Goal: Task Accomplishment & Management: Manage account settings

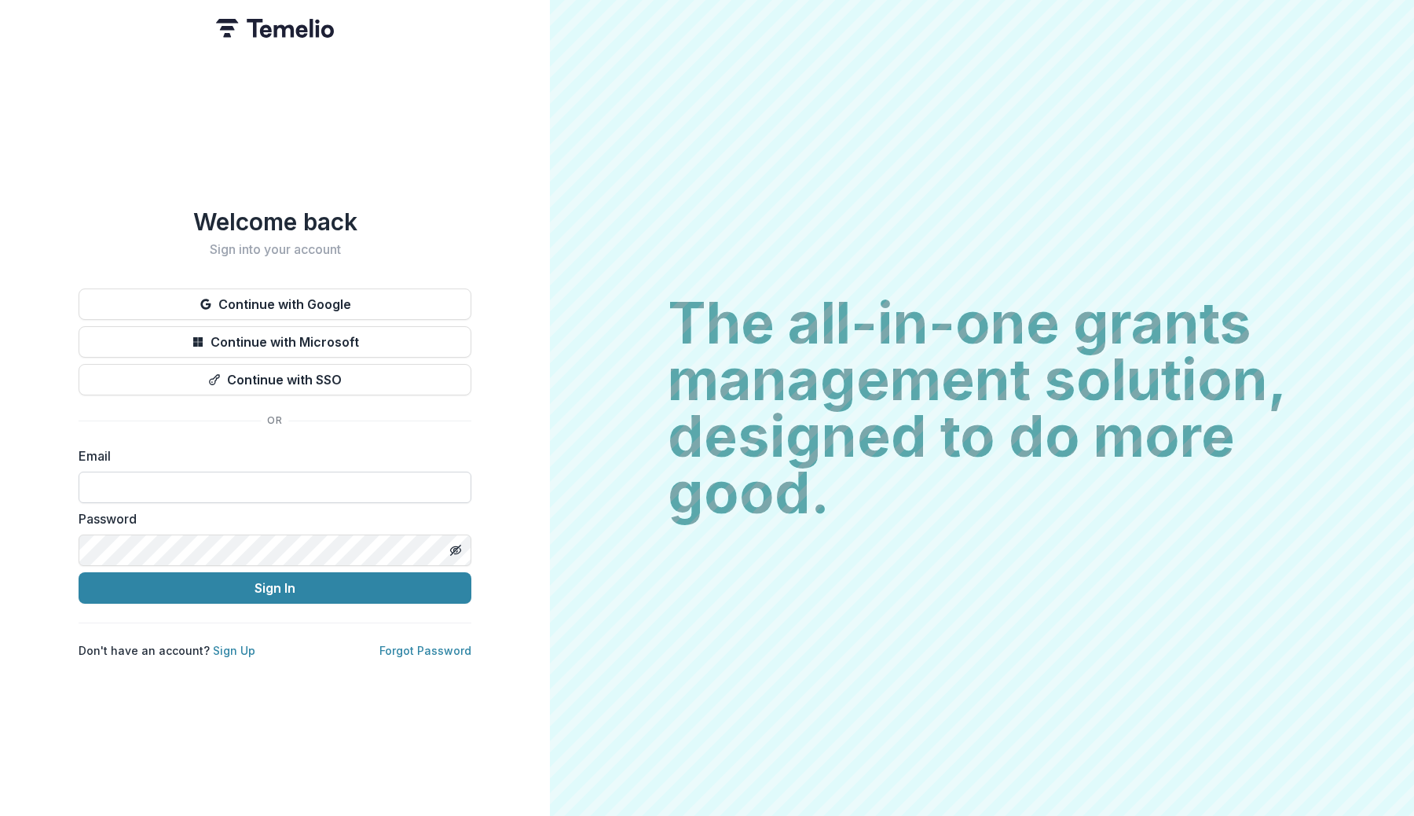
click at [200, 488] on input at bounding box center [275, 486] width 393 height 31
type input "**********"
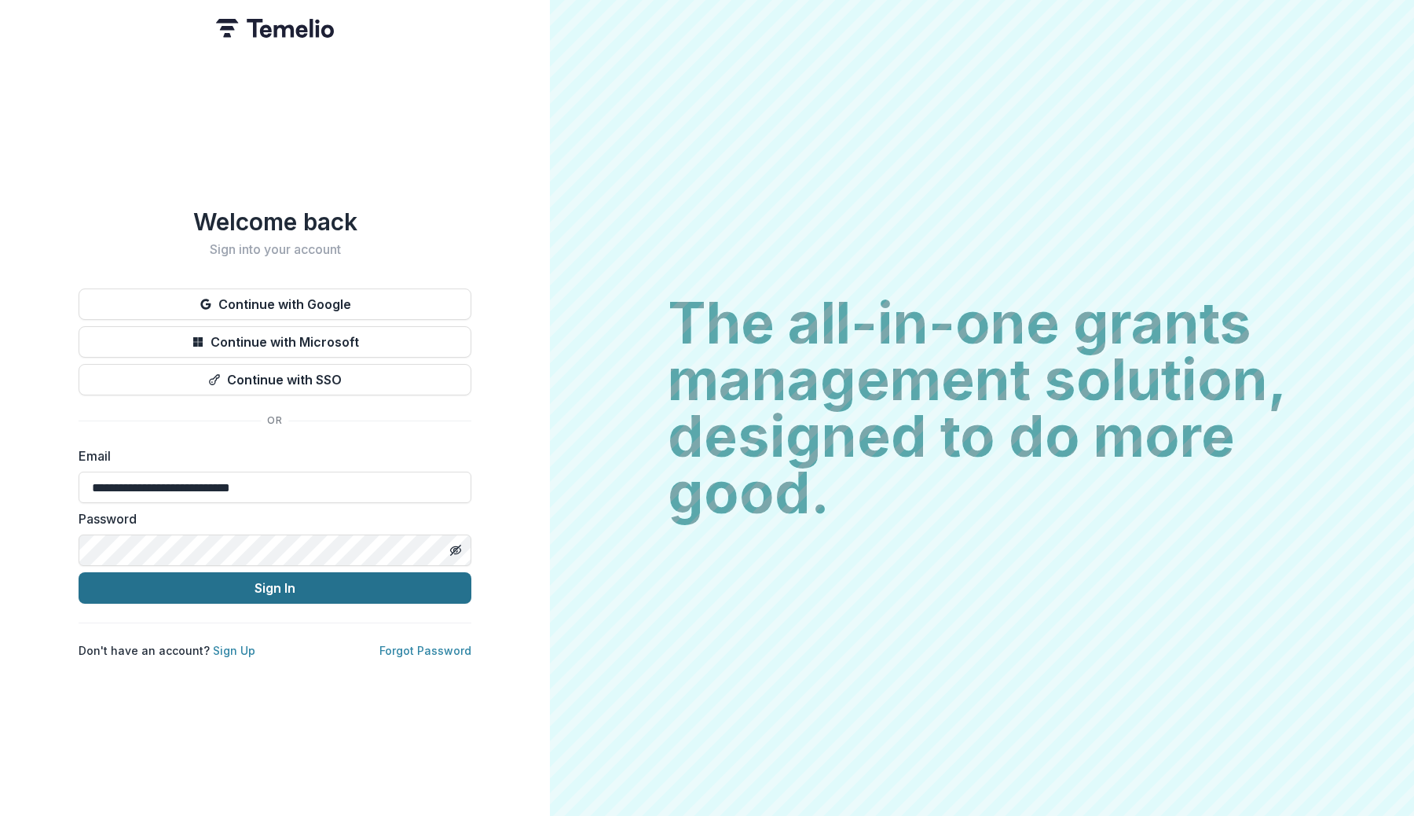
click at [259, 582] on button "Sign In" at bounding box center [275, 587] width 393 height 31
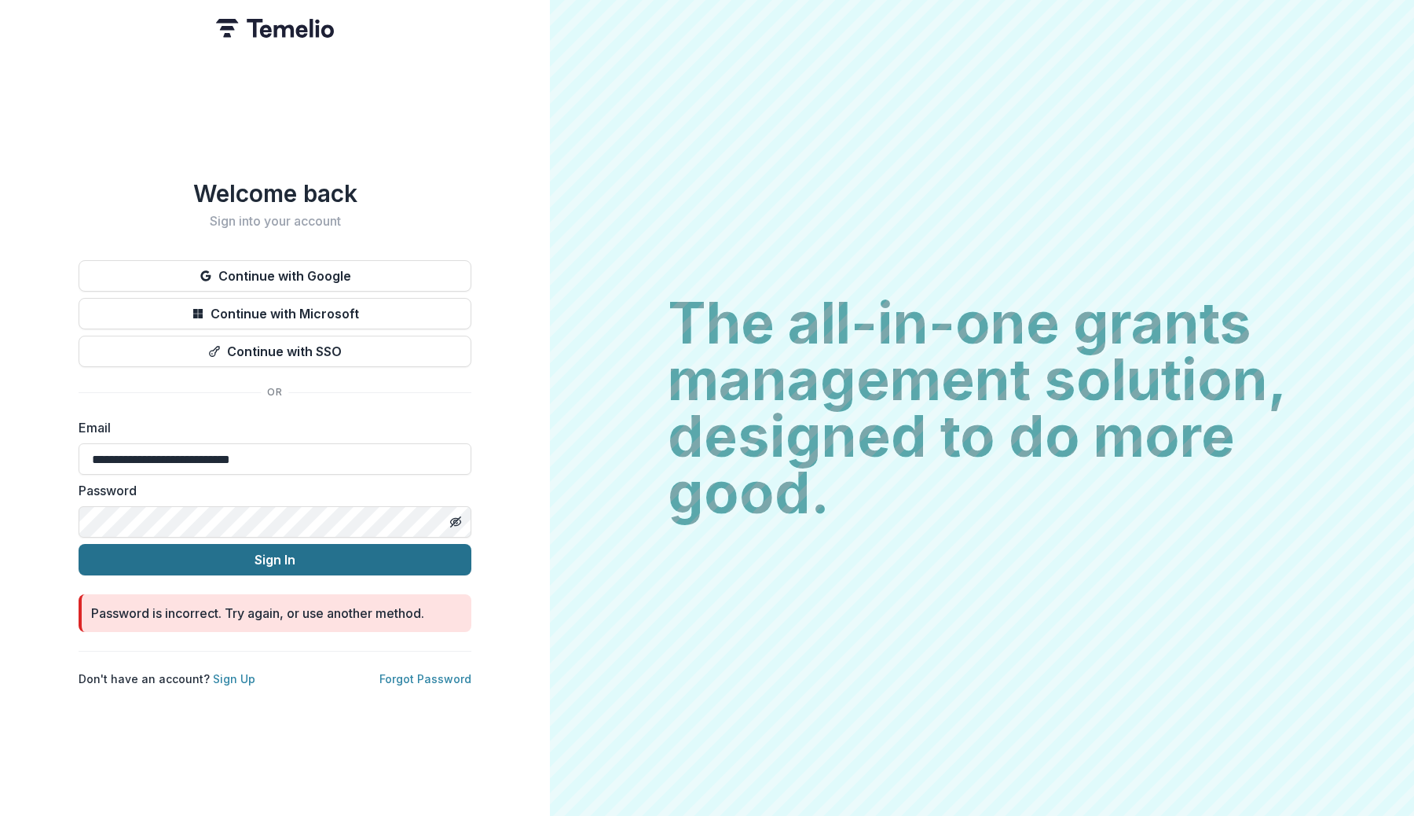
click at [274, 547] on button "Sign In" at bounding box center [275, 559] width 393 height 31
click at [459, 515] on icon "Toggle password visibility" at bounding box center [455, 521] width 13 height 13
click at [184, 452] on input "**********" at bounding box center [275, 458] width 393 height 31
click at [182, 567] on button "Sign In" at bounding box center [275, 559] width 393 height 31
click at [218, 563] on button "Sign In" at bounding box center [275, 559] width 393 height 31
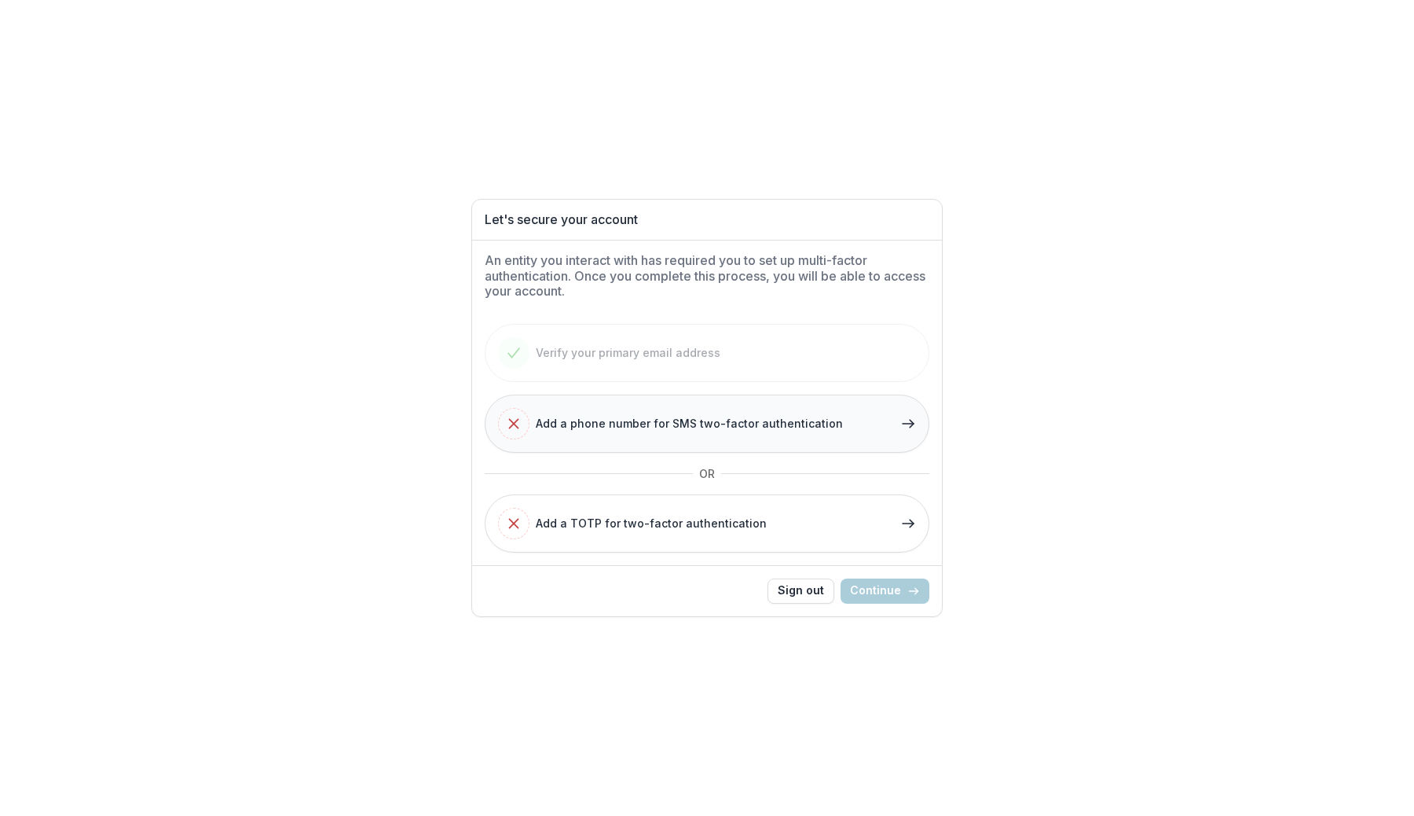
click at [780, 428] on span "Add a phone number for SMS two-factor authentication" at bounding box center [689, 423] width 307 height 17
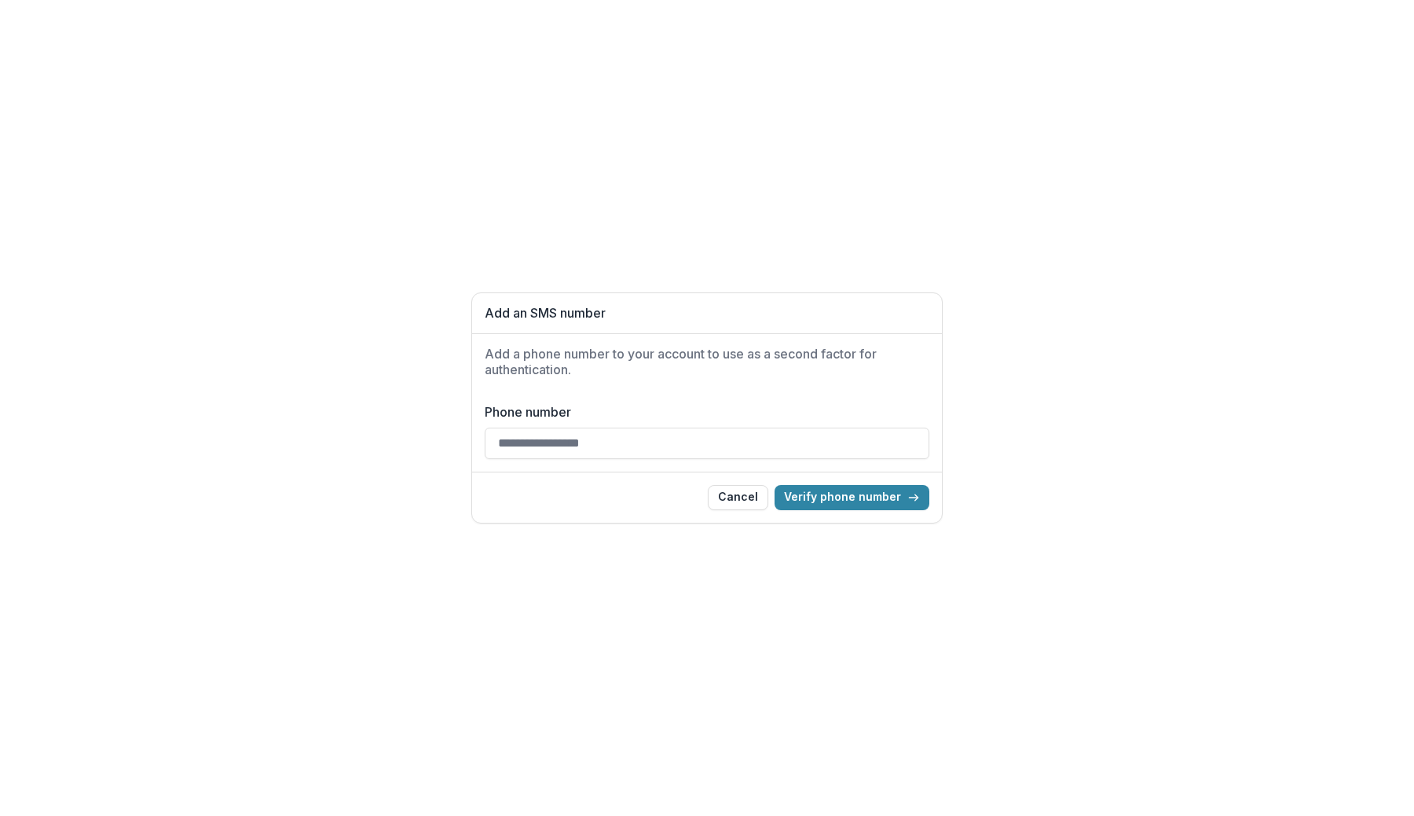
click at [694, 443] on input "Phone number" at bounding box center [707, 442] width 445 height 31
click at [499, 449] on input "**********" at bounding box center [707, 442] width 445 height 31
type input "**********"
click at [801, 493] on button "Verify phone number" at bounding box center [852, 497] width 155 height 25
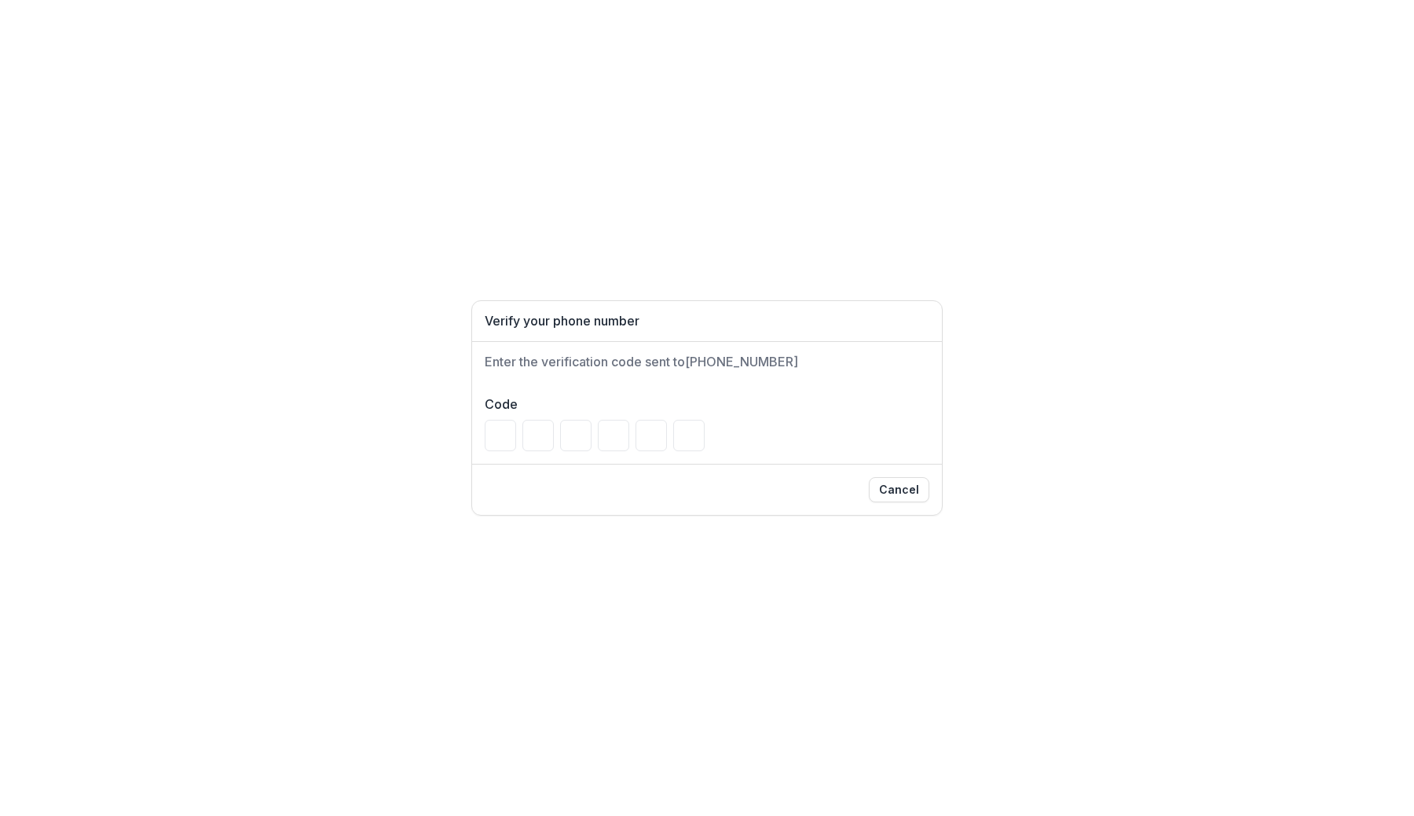
type input "*"
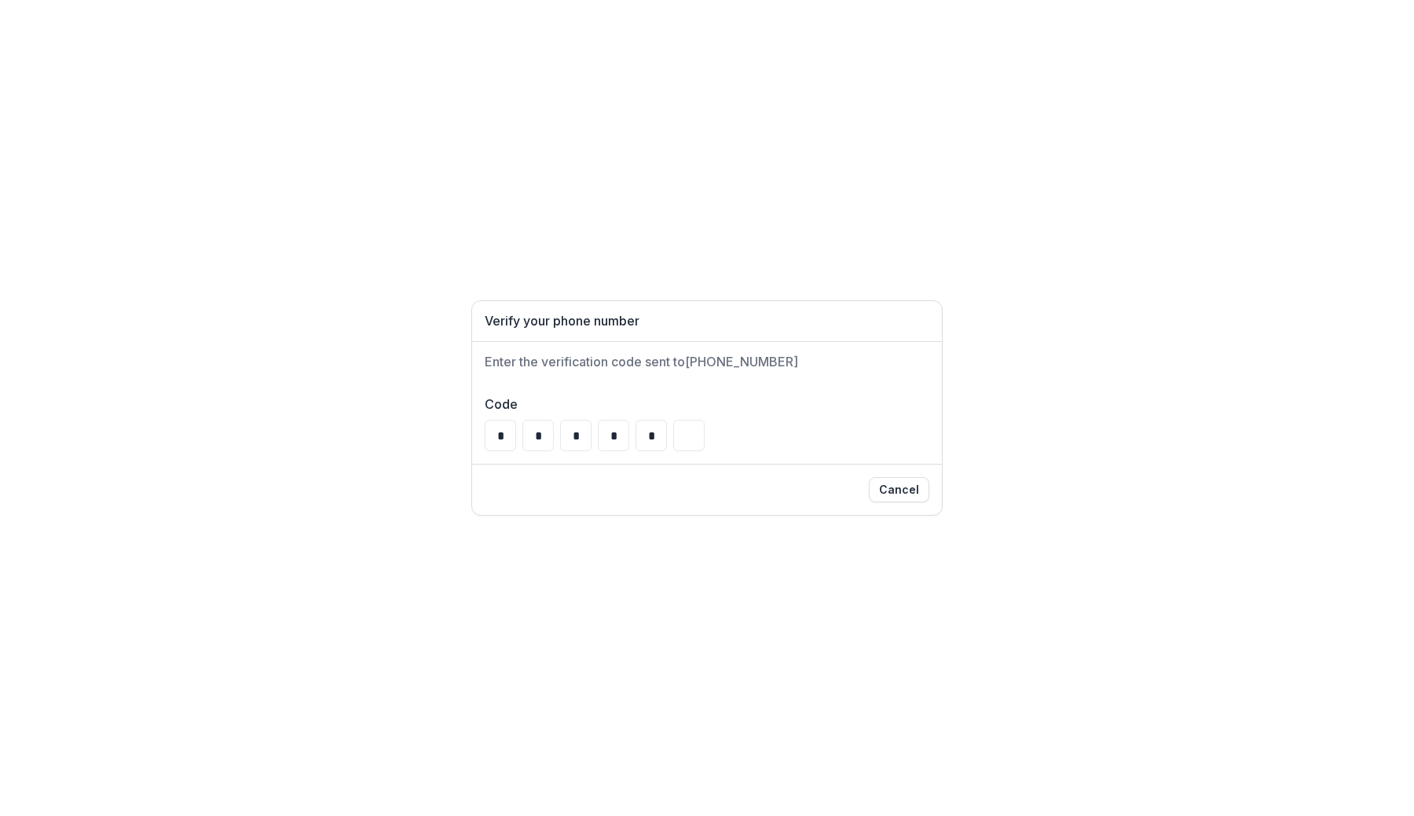
type input "*"
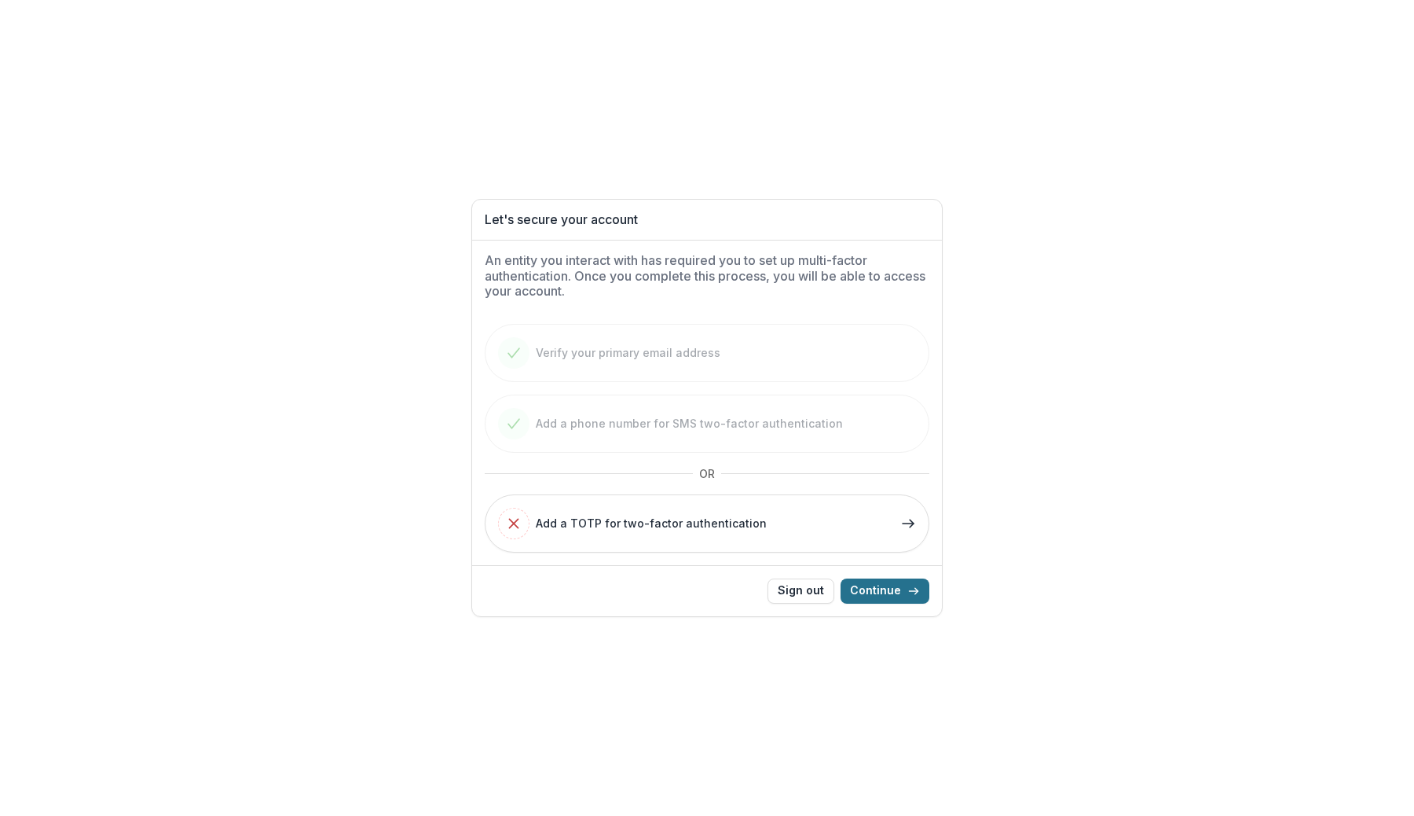
click at [893, 592] on button "Continue" at bounding box center [885, 590] width 89 height 25
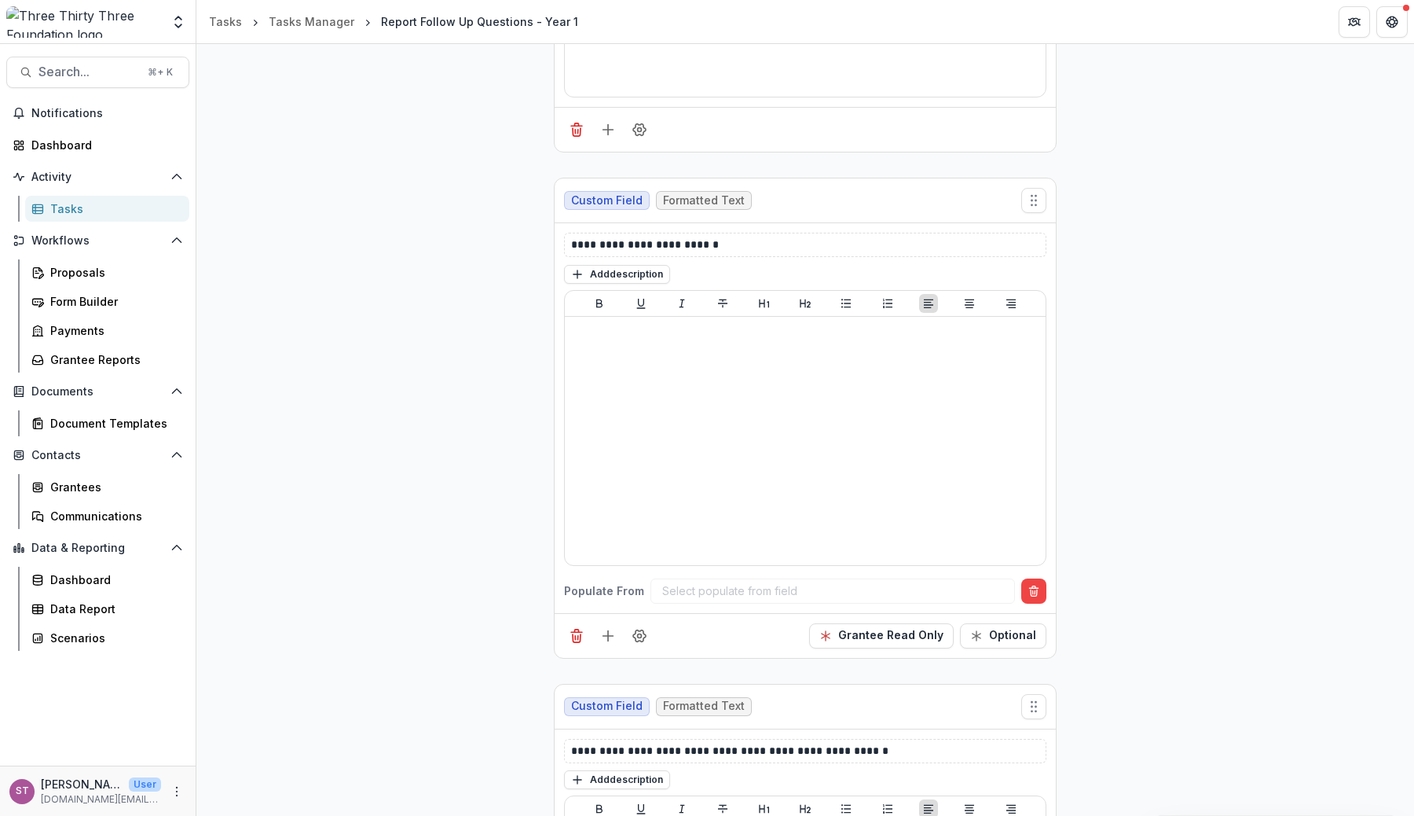
scroll to position [537, 0]
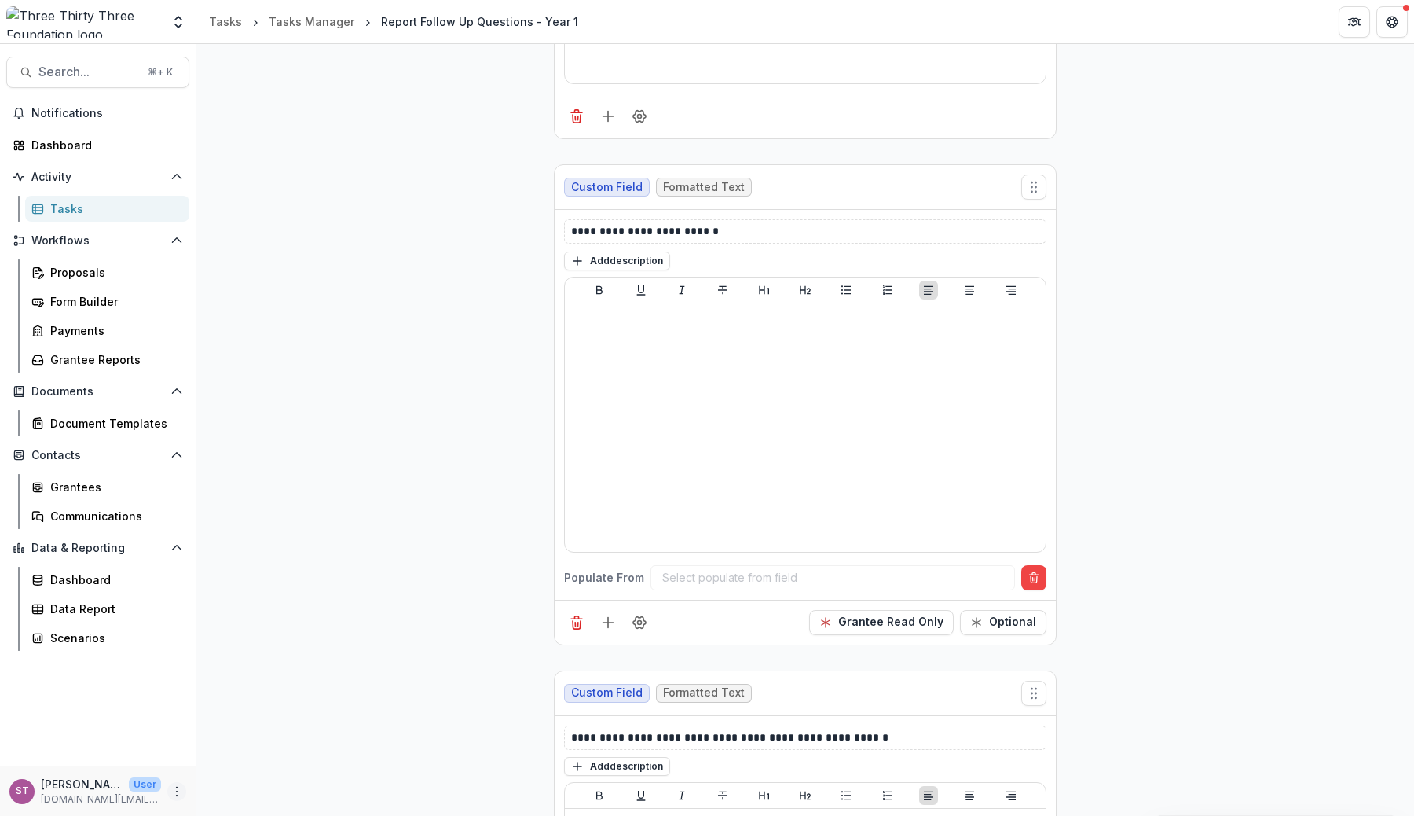
click at [182, 787] on icon "More" at bounding box center [177, 791] width 13 height 13
click at [248, 756] on link "User Settings" at bounding box center [280, 758] width 168 height 26
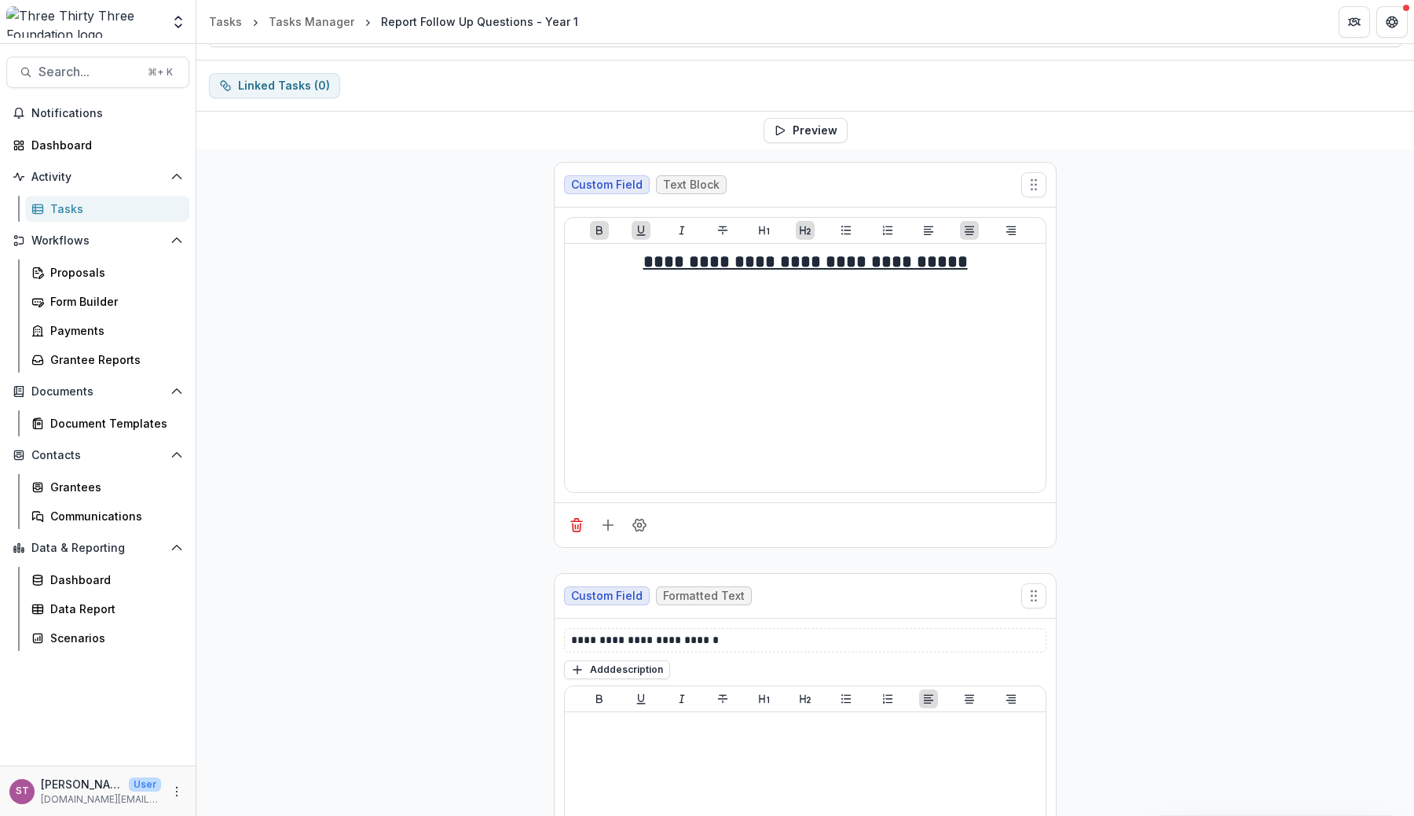
scroll to position [0, 0]
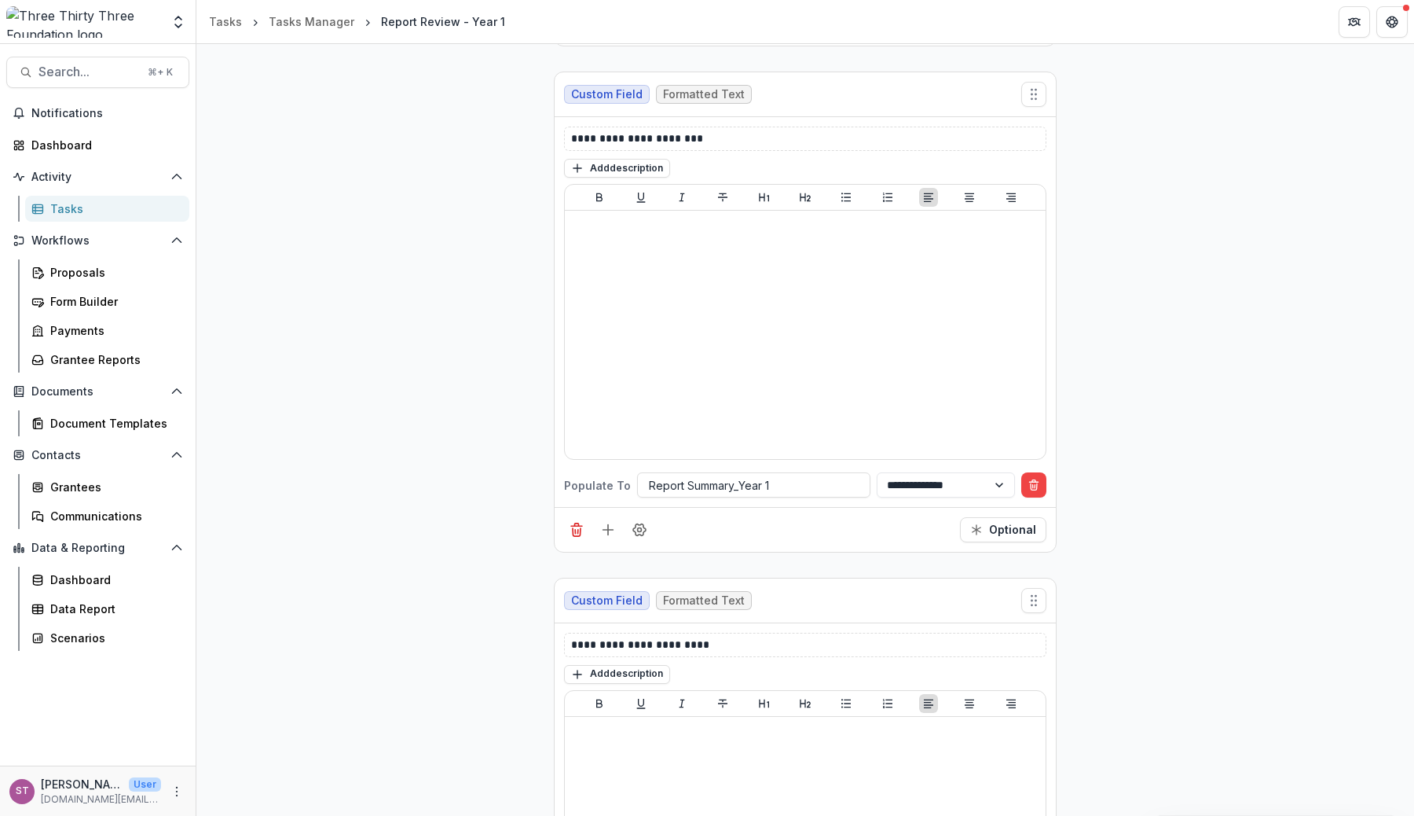
scroll to position [1569, 0]
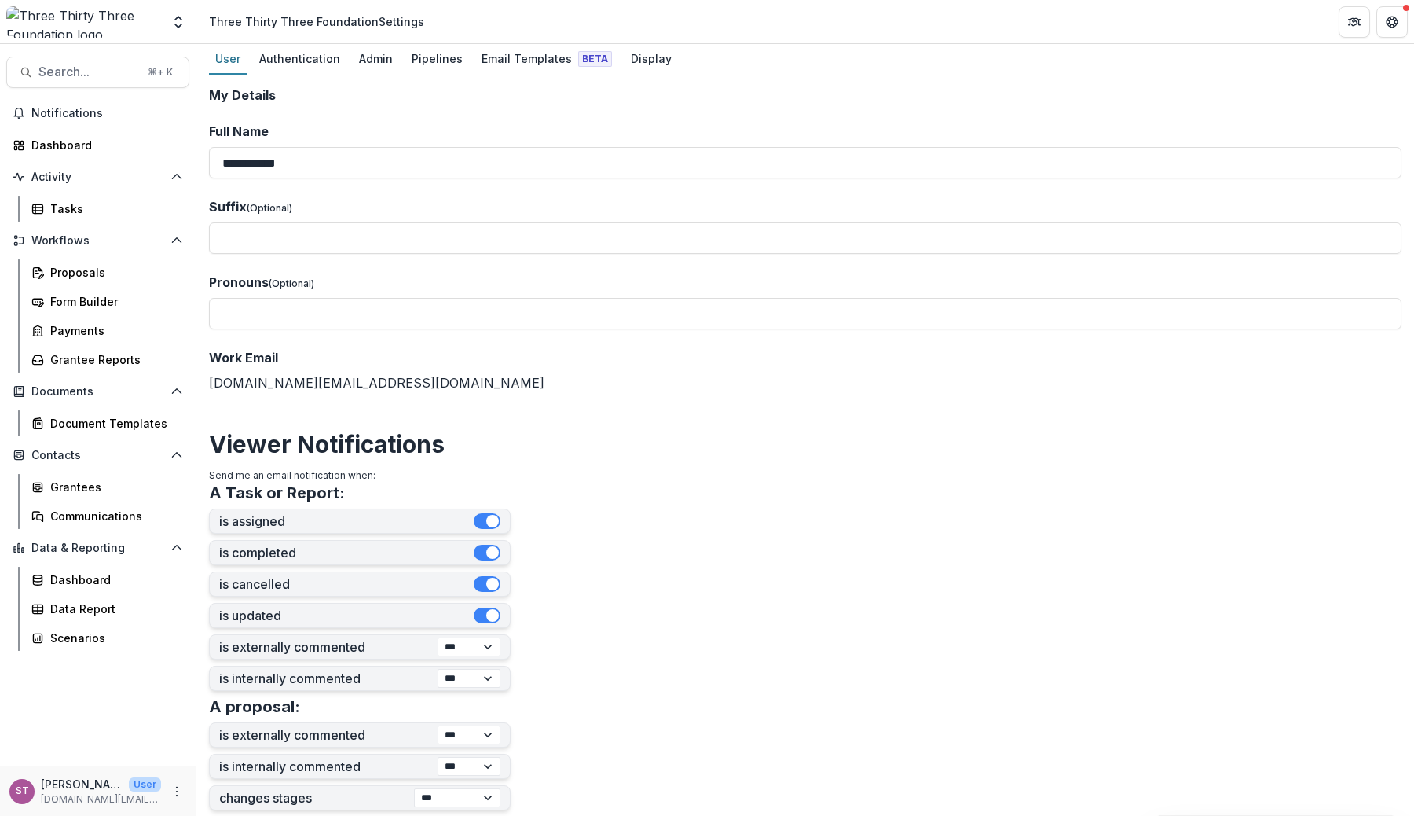
click at [607, 53] on div "User Authentication Admin Pipelines Email Templates Beta Display" at bounding box center [805, 59] width 1218 height 31
click at [625, 58] on div "Display" at bounding box center [651, 58] width 53 height 23
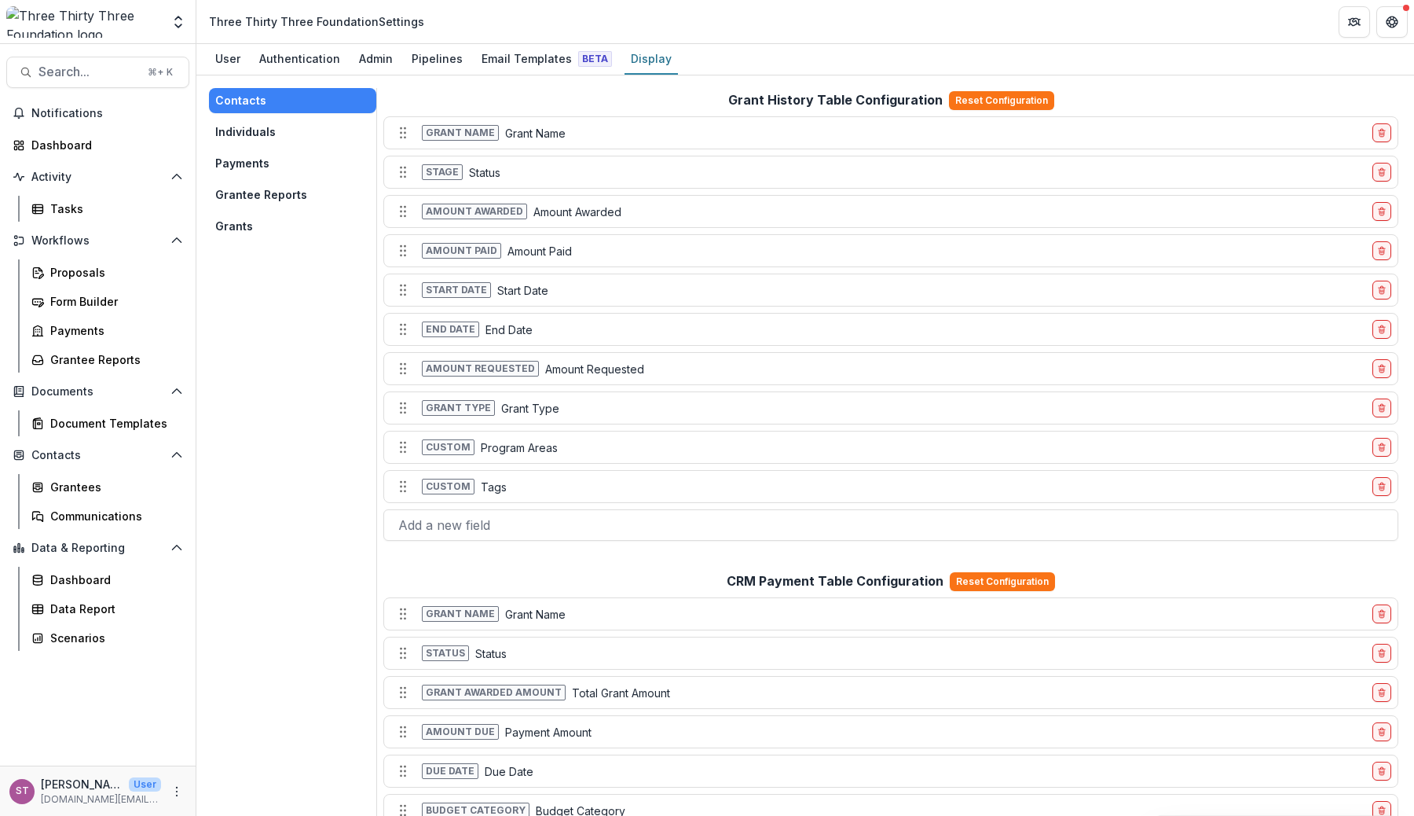
click at [265, 123] on button "Individuals" at bounding box center [292, 131] width 167 height 25
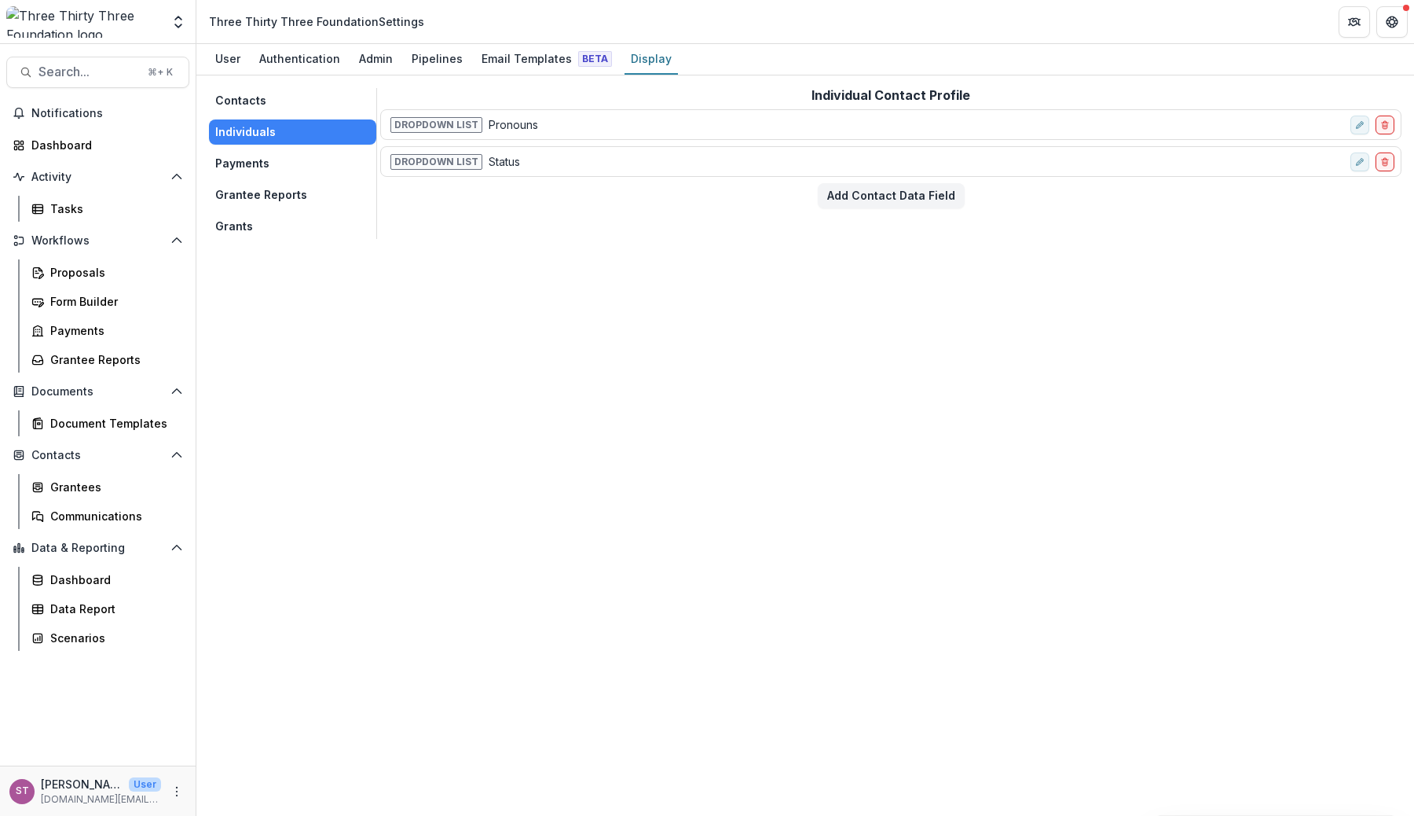
click at [243, 170] on button "Payments" at bounding box center [292, 163] width 167 height 25
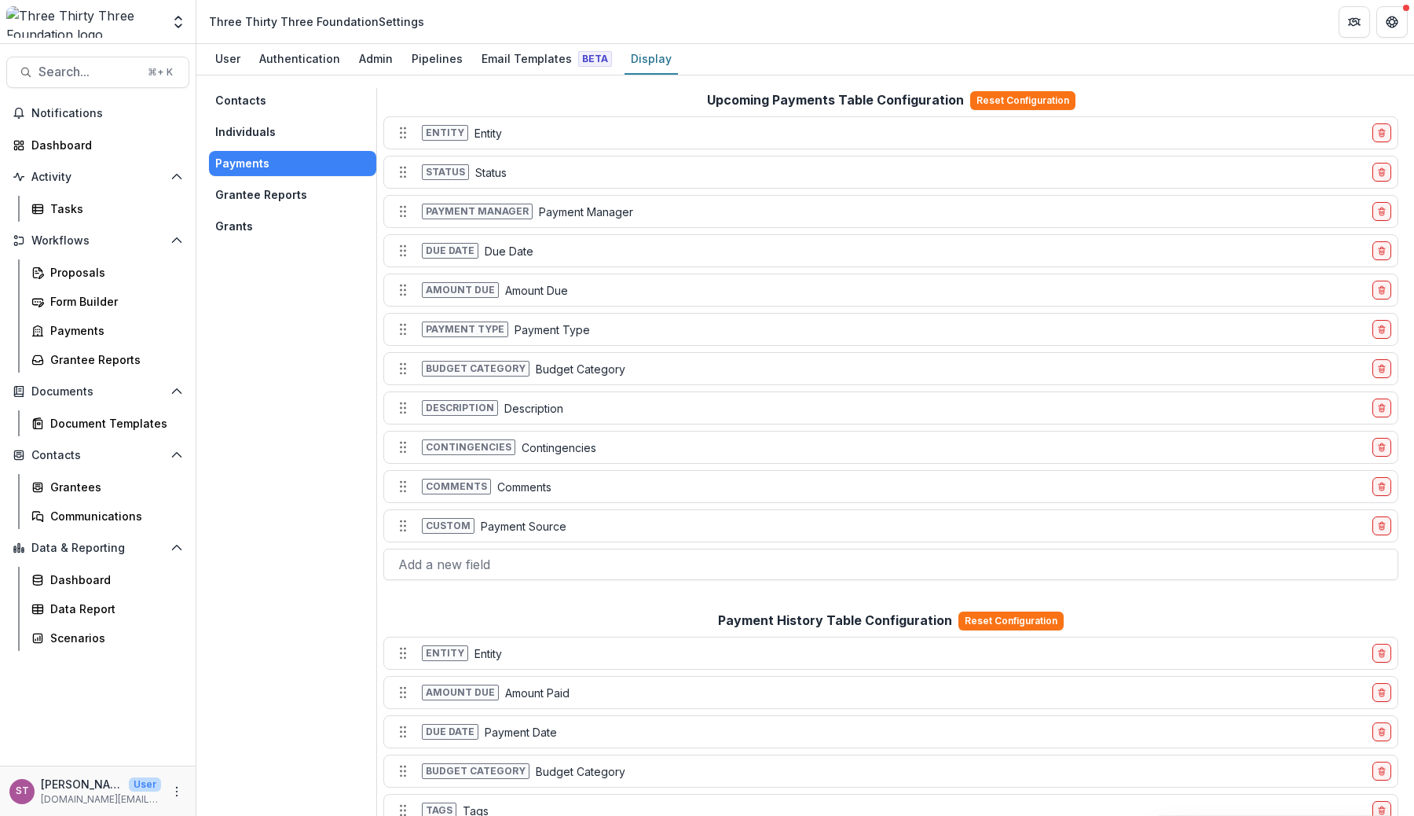
click at [267, 204] on button "Grantee Reports" at bounding box center [292, 194] width 167 height 25
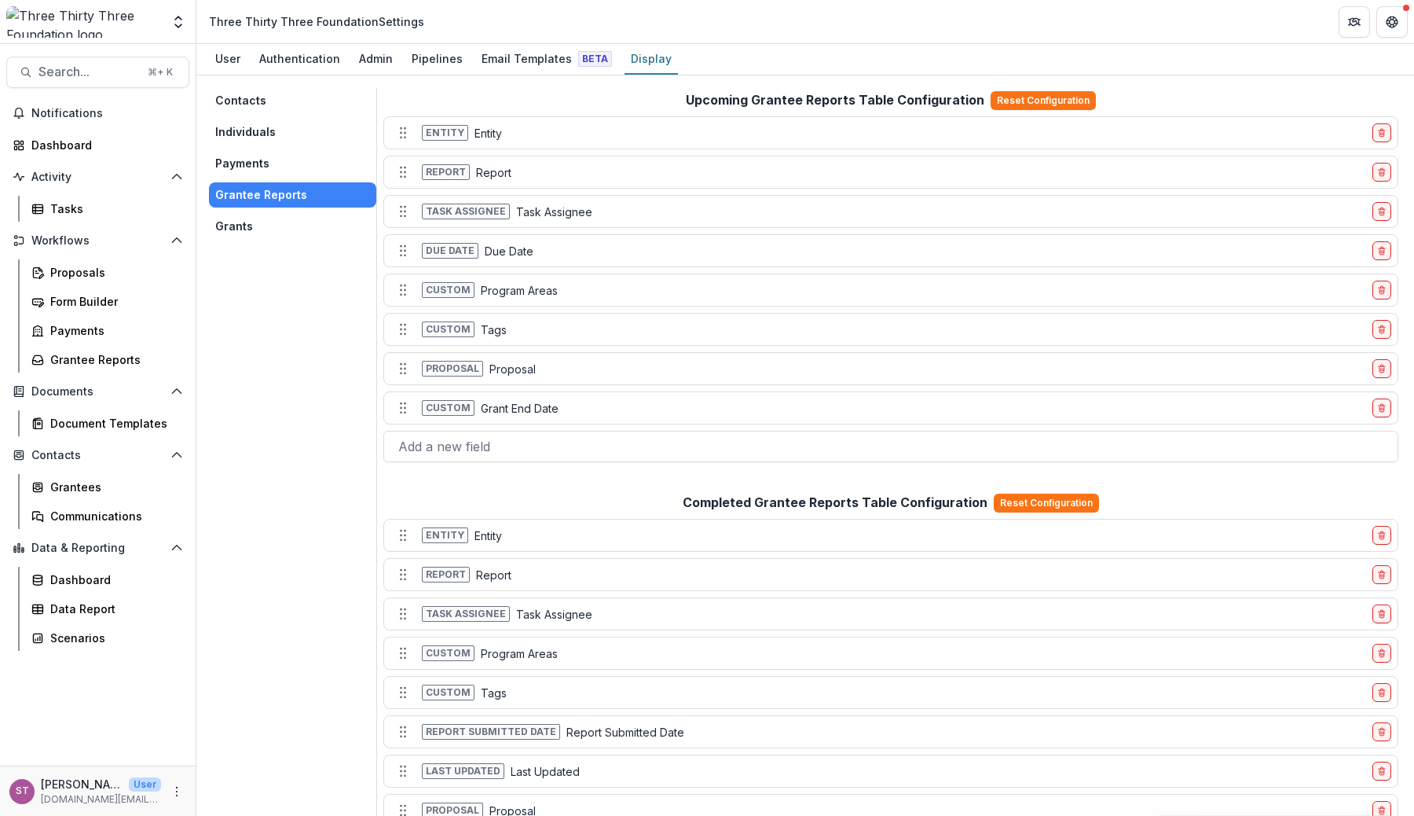
click at [254, 229] on button "Grants" at bounding box center [292, 226] width 167 height 25
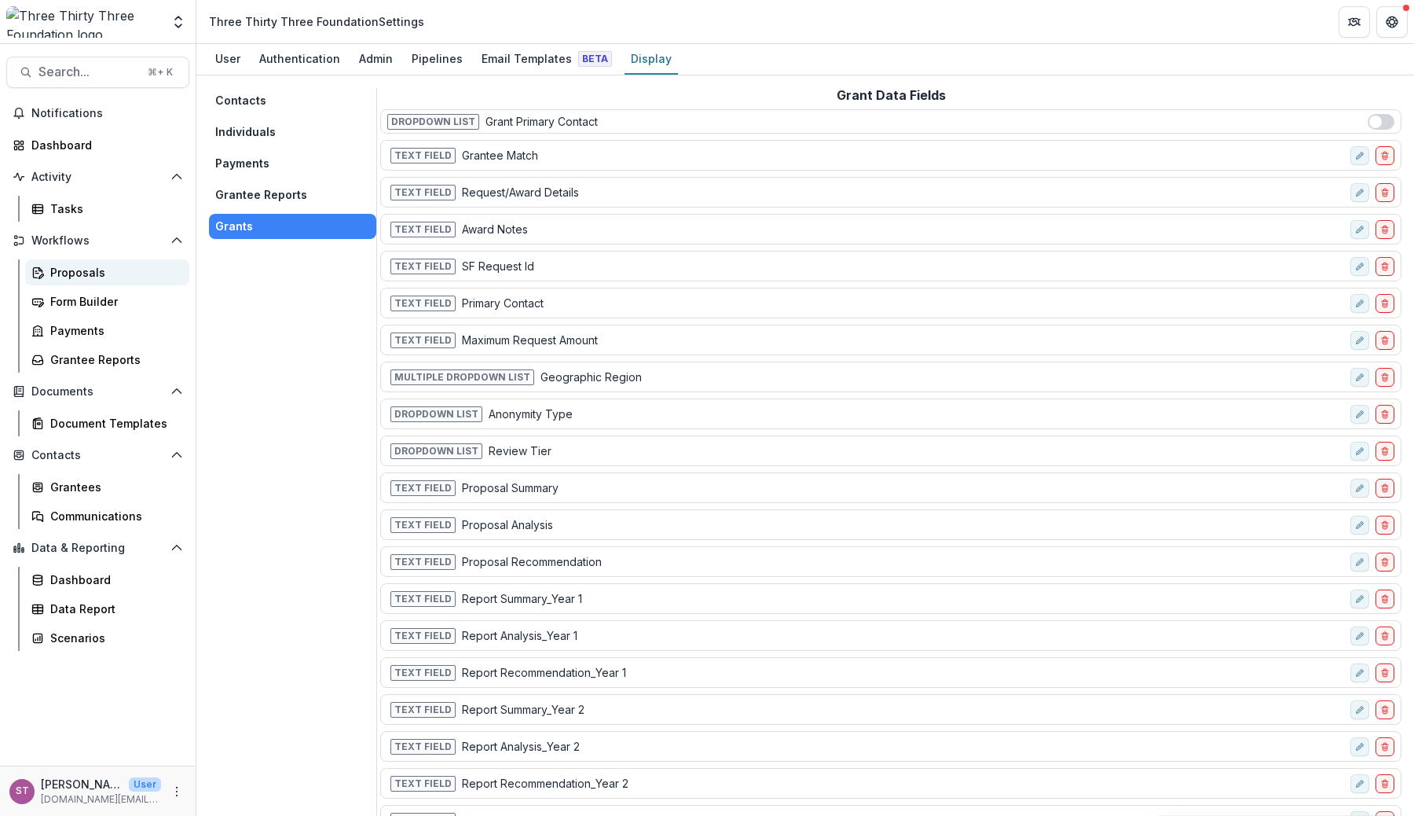
click at [133, 262] on link "Proposals" at bounding box center [107, 272] width 164 height 26
click at [288, 190] on button "Grantee Reports" at bounding box center [292, 194] width 167 height 25
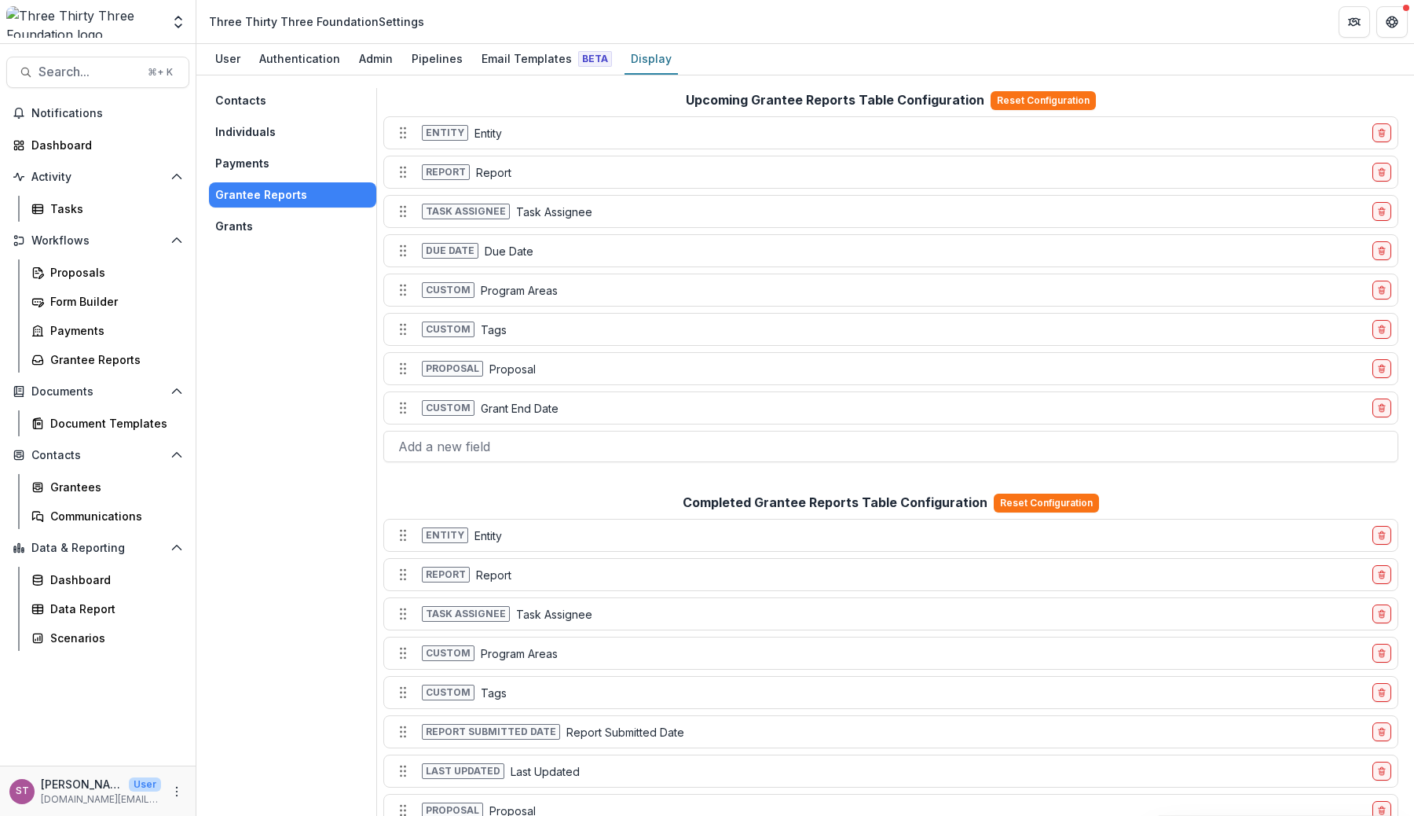
click at [268, 154] on button "Payments" at bounding box center [292, 163] width 167 height 25
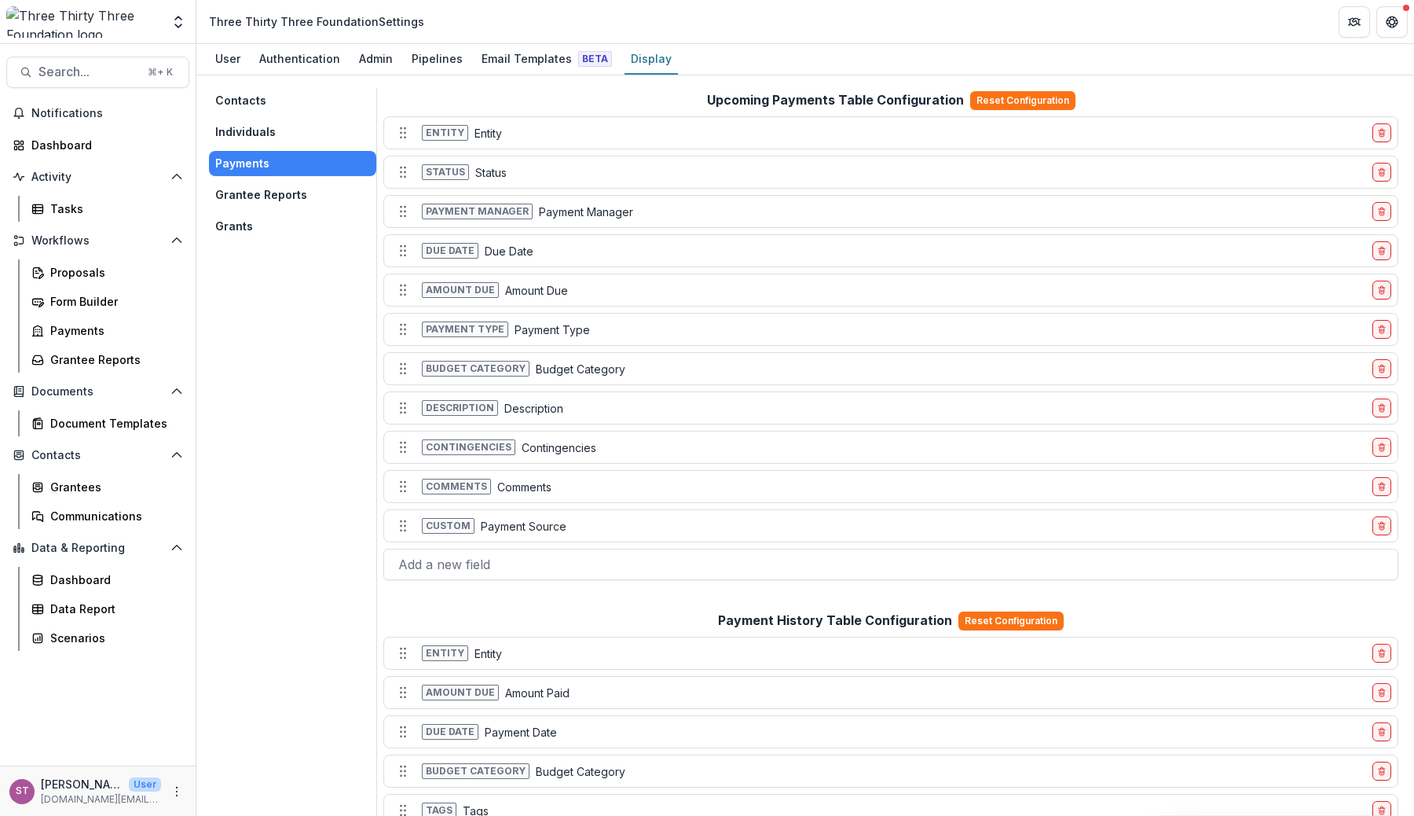
click at [252, 132] on button "Individuals" at bounding box center [292, 131] width 167 height 25
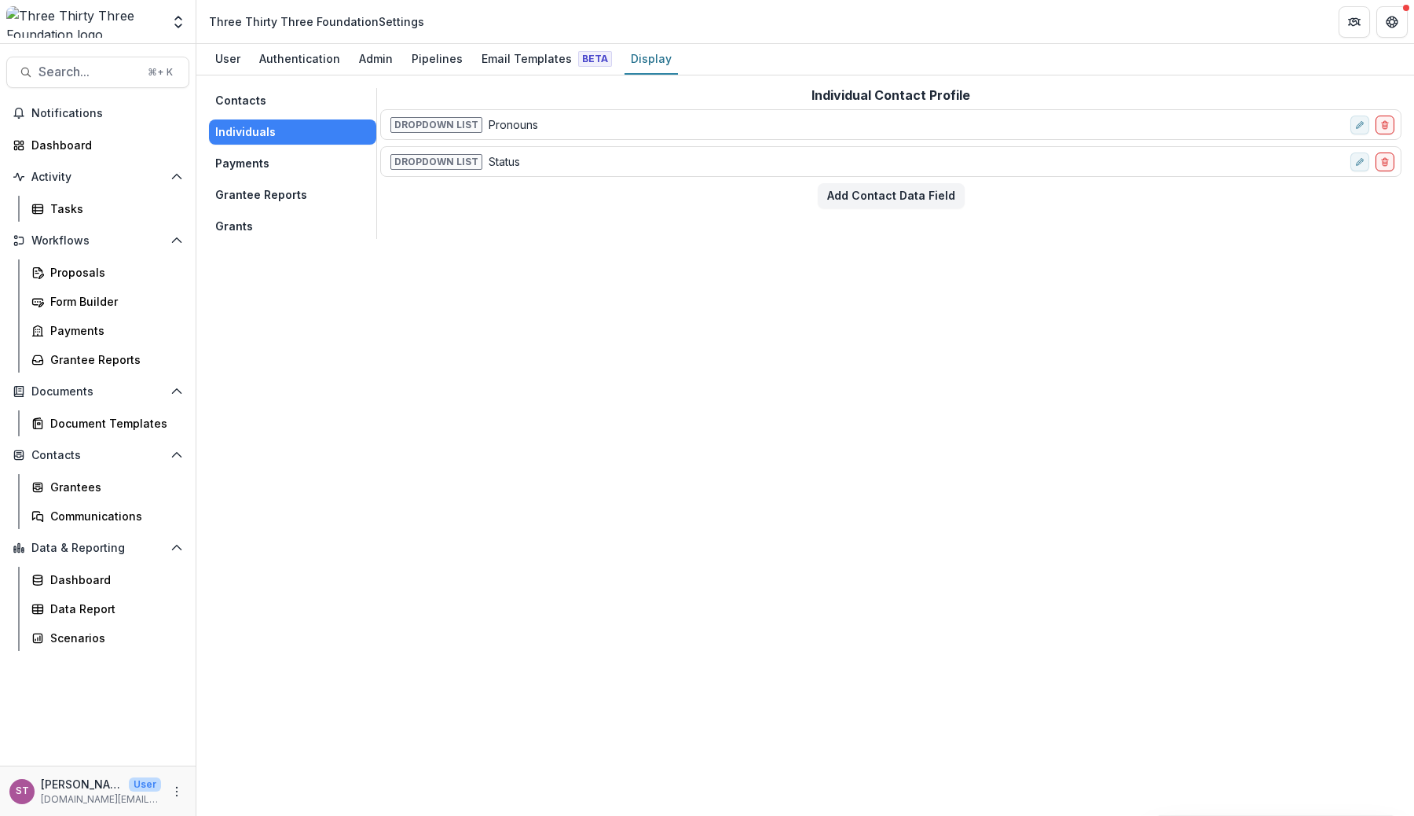
click at [277, 92] on button "Contacts" at bounding box center [292, 100] width 167 height 25
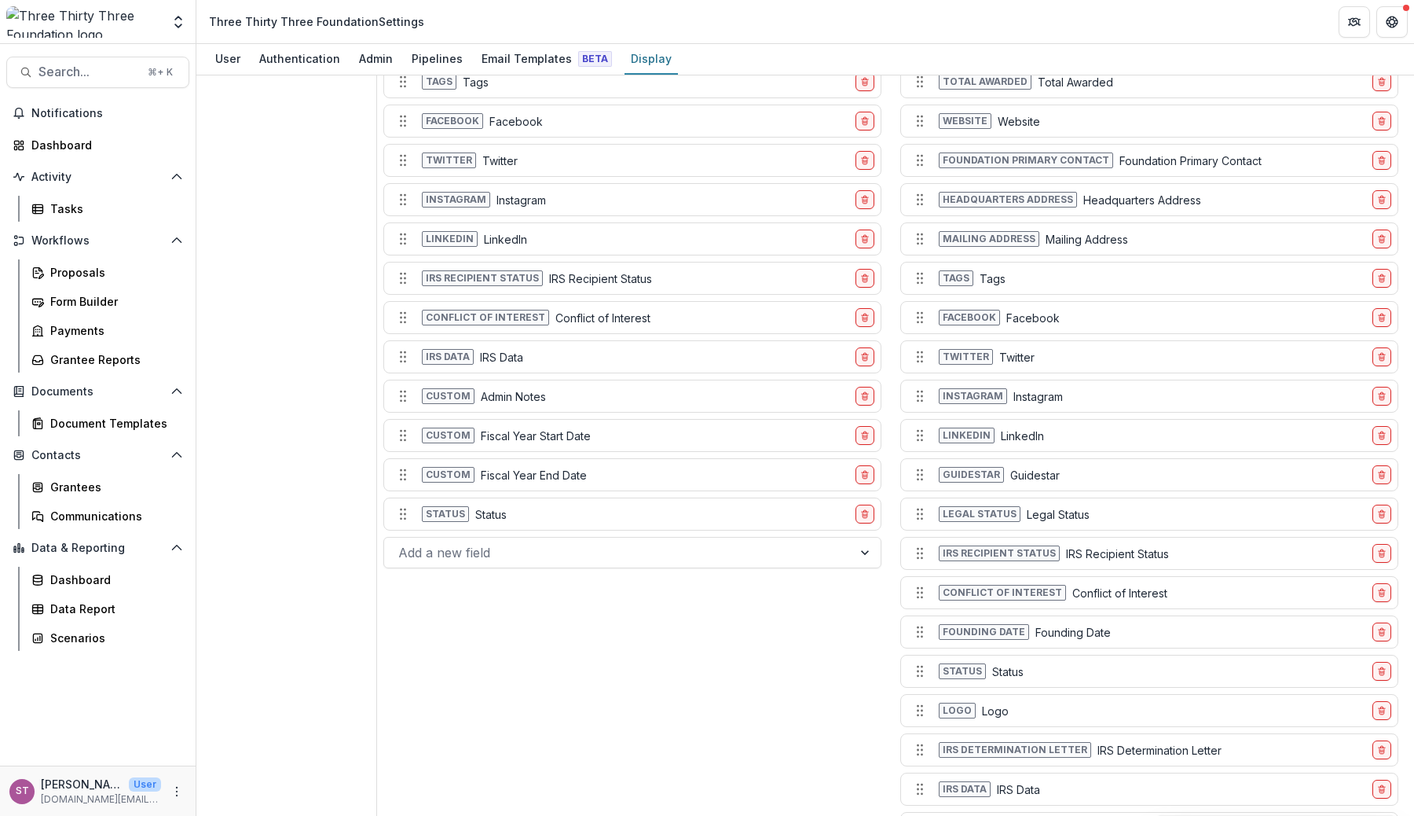
scroll to position [1671, 0]
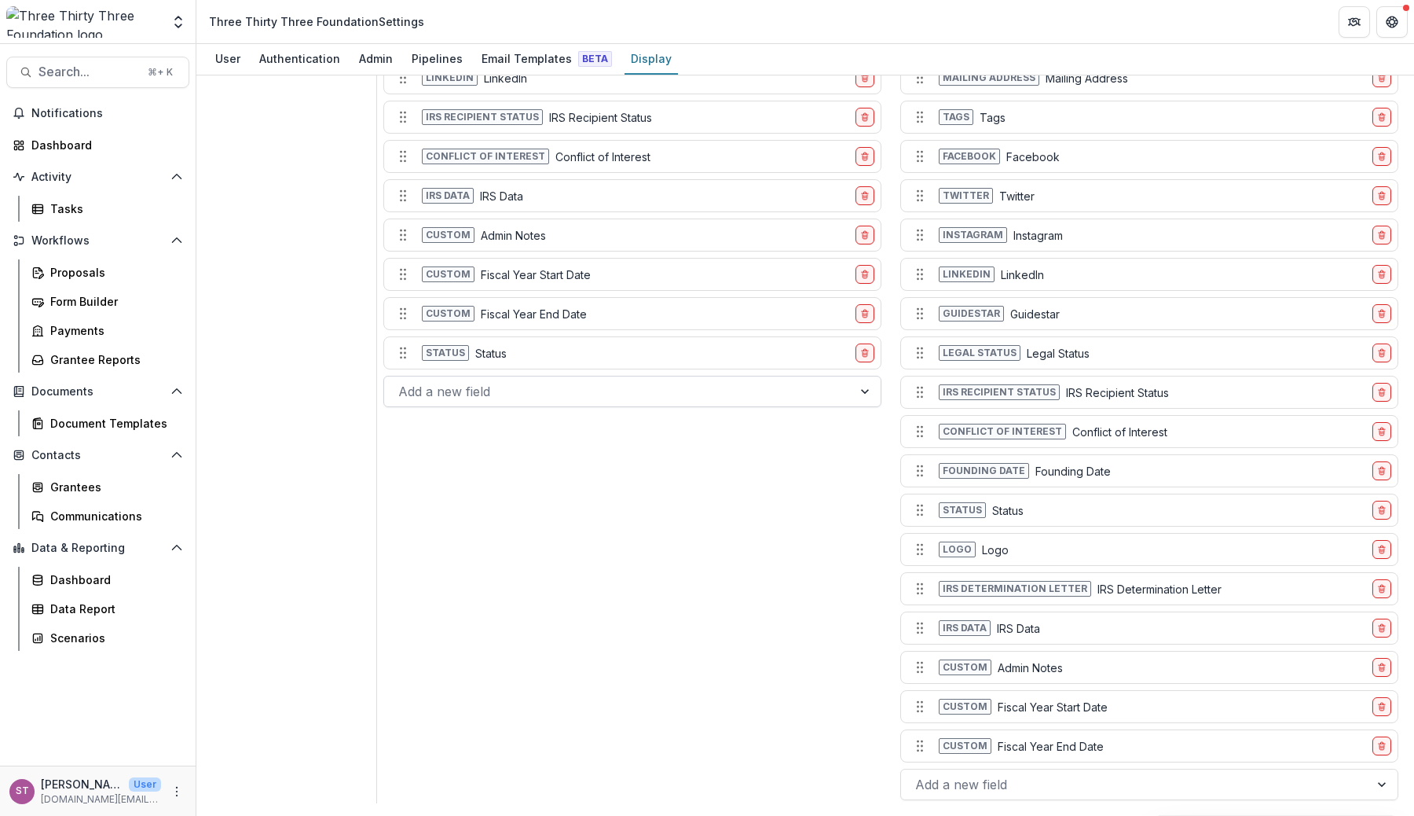
click at [721, 389] on div at bounding box center [618, 391] width 440 height 22
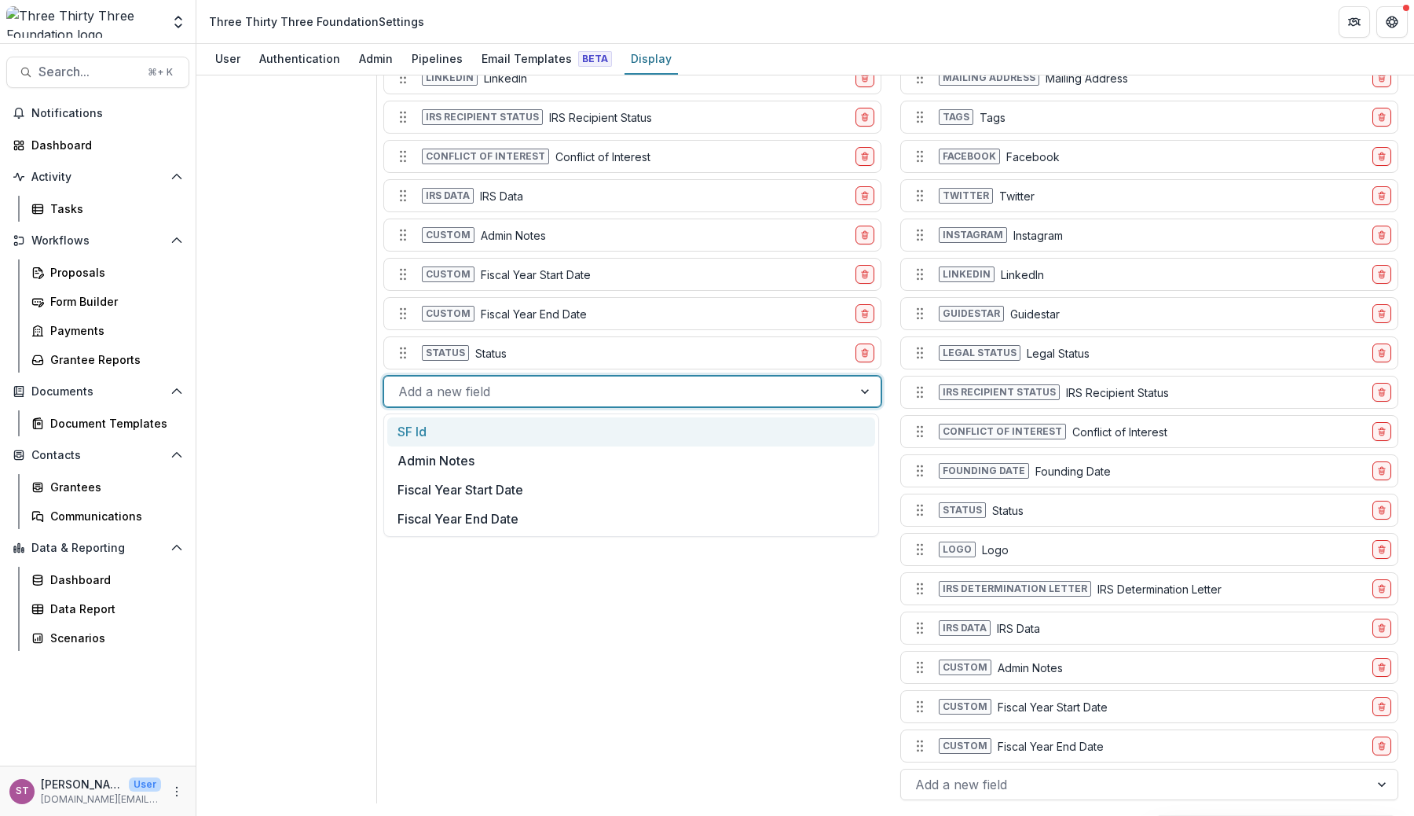
click at [721, 389] on div at bounding box center [618, 391] width 440 height 22
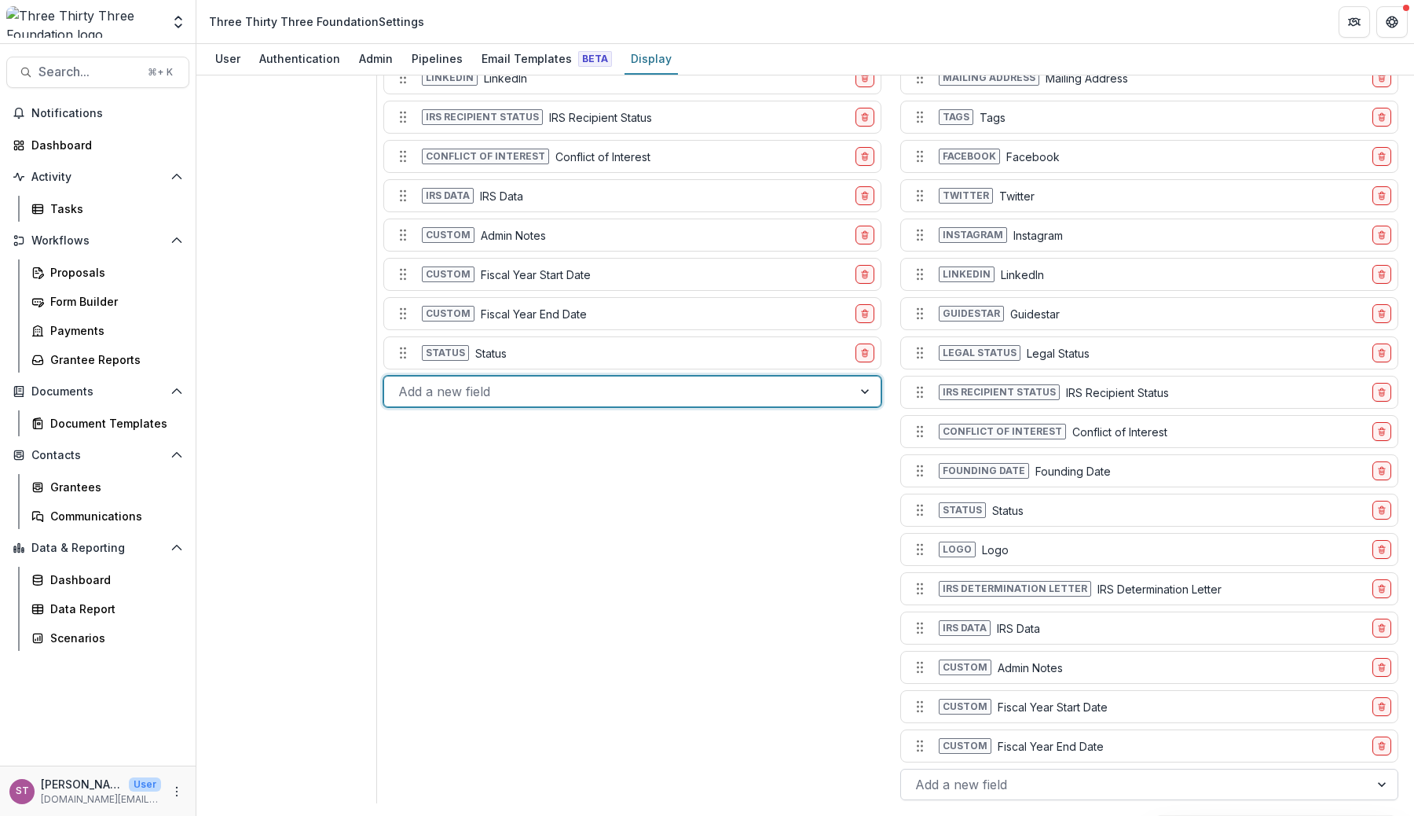
click at [996, 779] on div at bounding box center [1135, 784] width 440 height 22
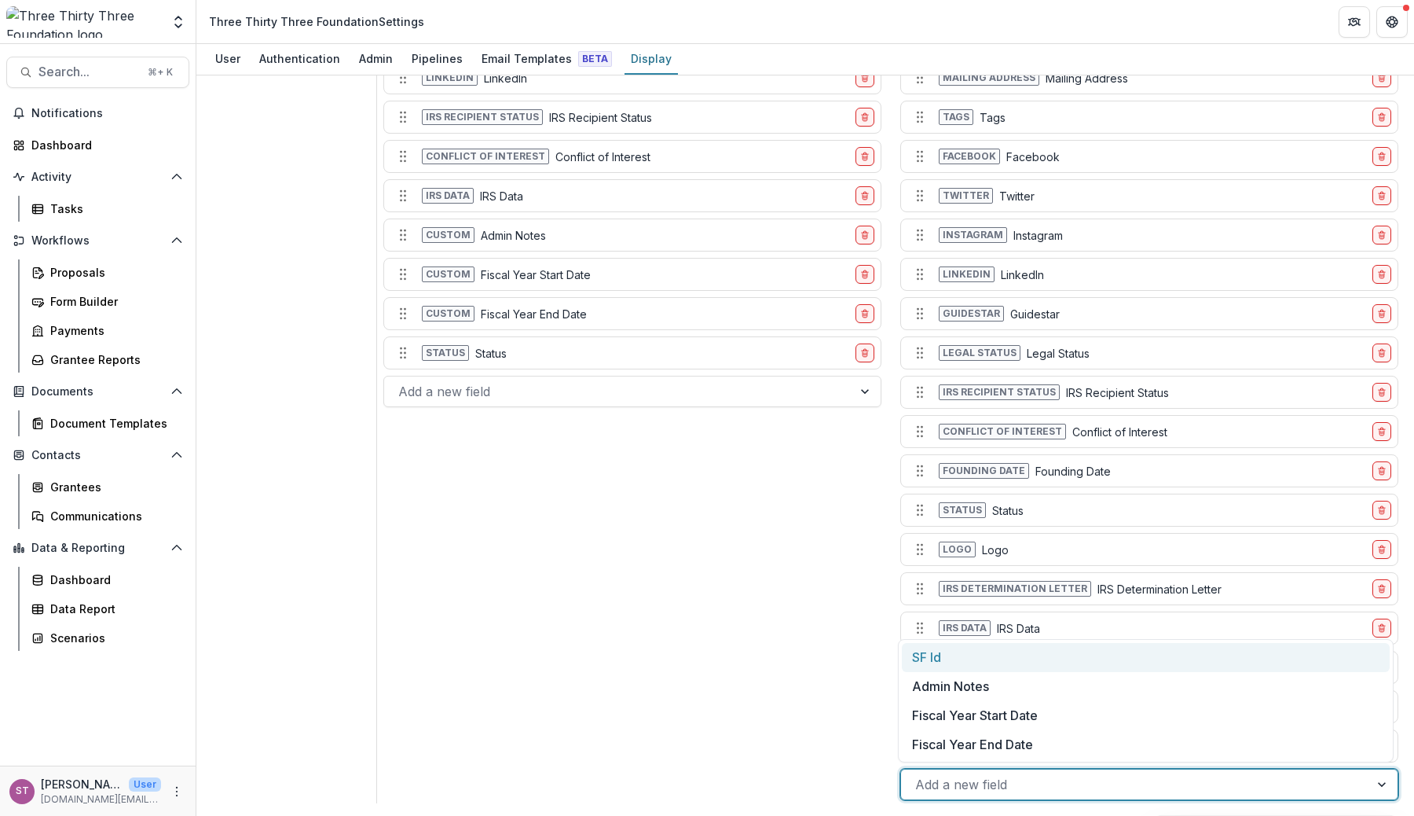
click at [996, 779] on div at bounding box center [1135, 784] width 440 height 22
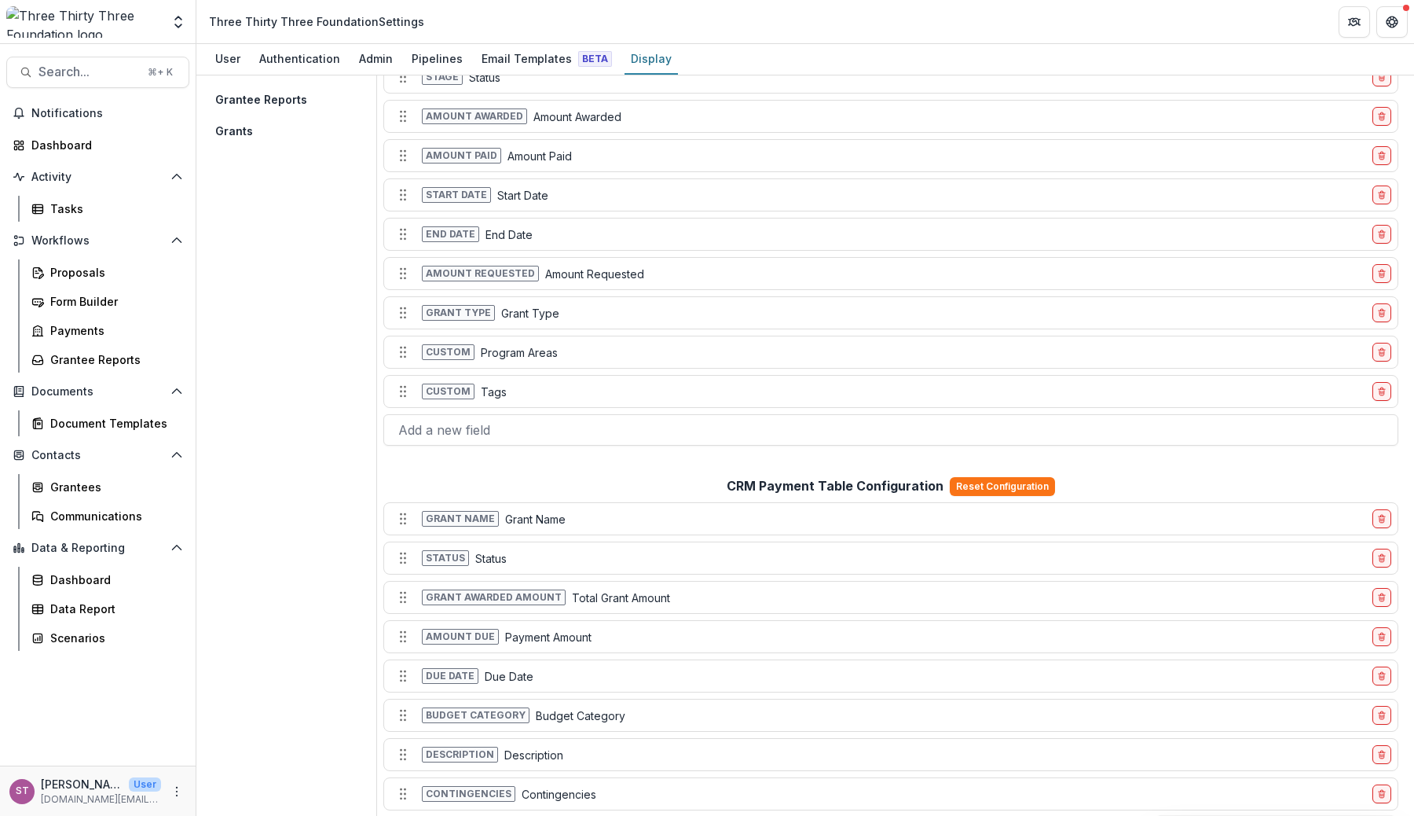
scroll to position [0, 0]
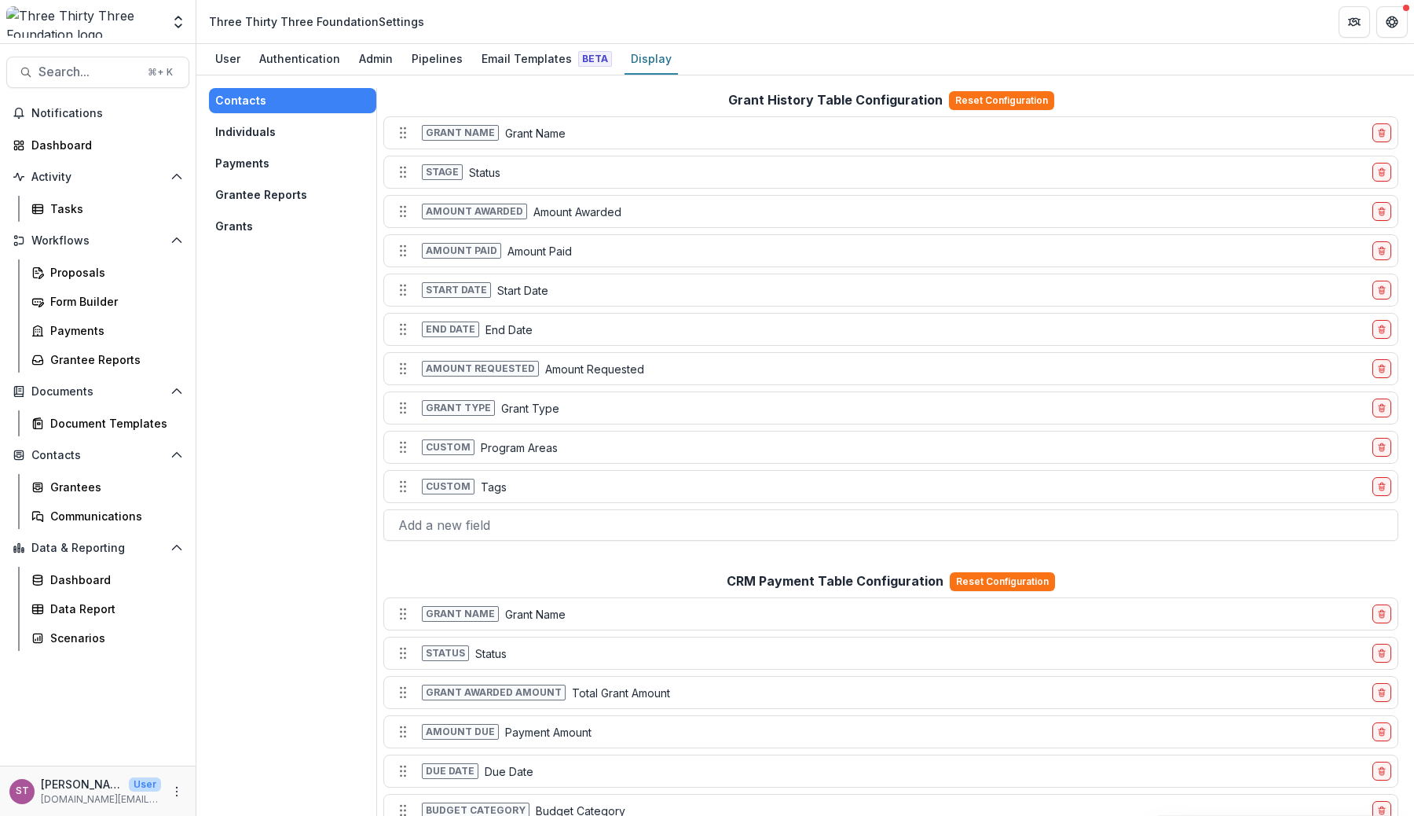
click at [292, 130] on button "Individuals" at bounding box center [292, 131] width 167 height 25
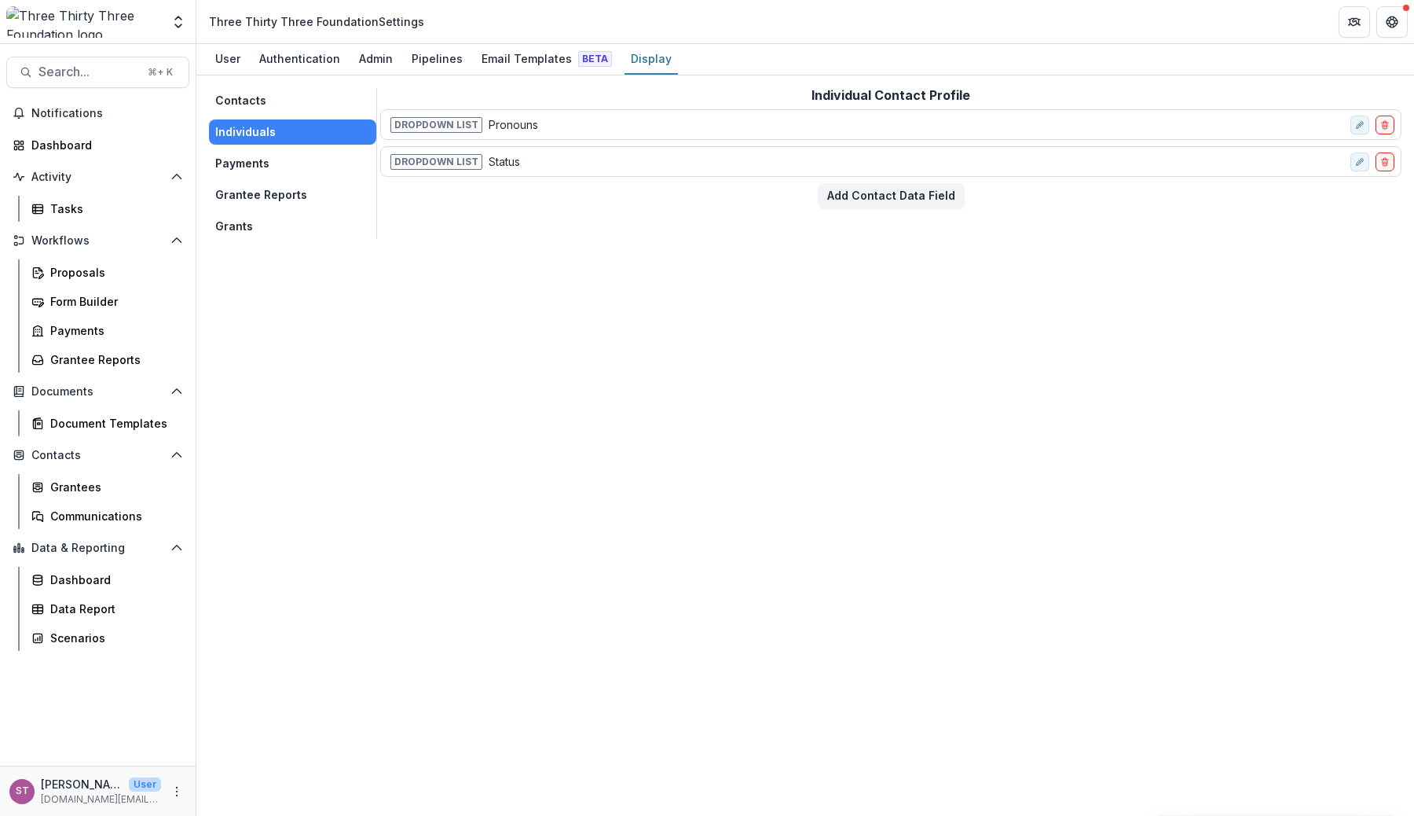
click at [273, 156] on button "Payments" at bounding box center [292, 163] width 167 height 25
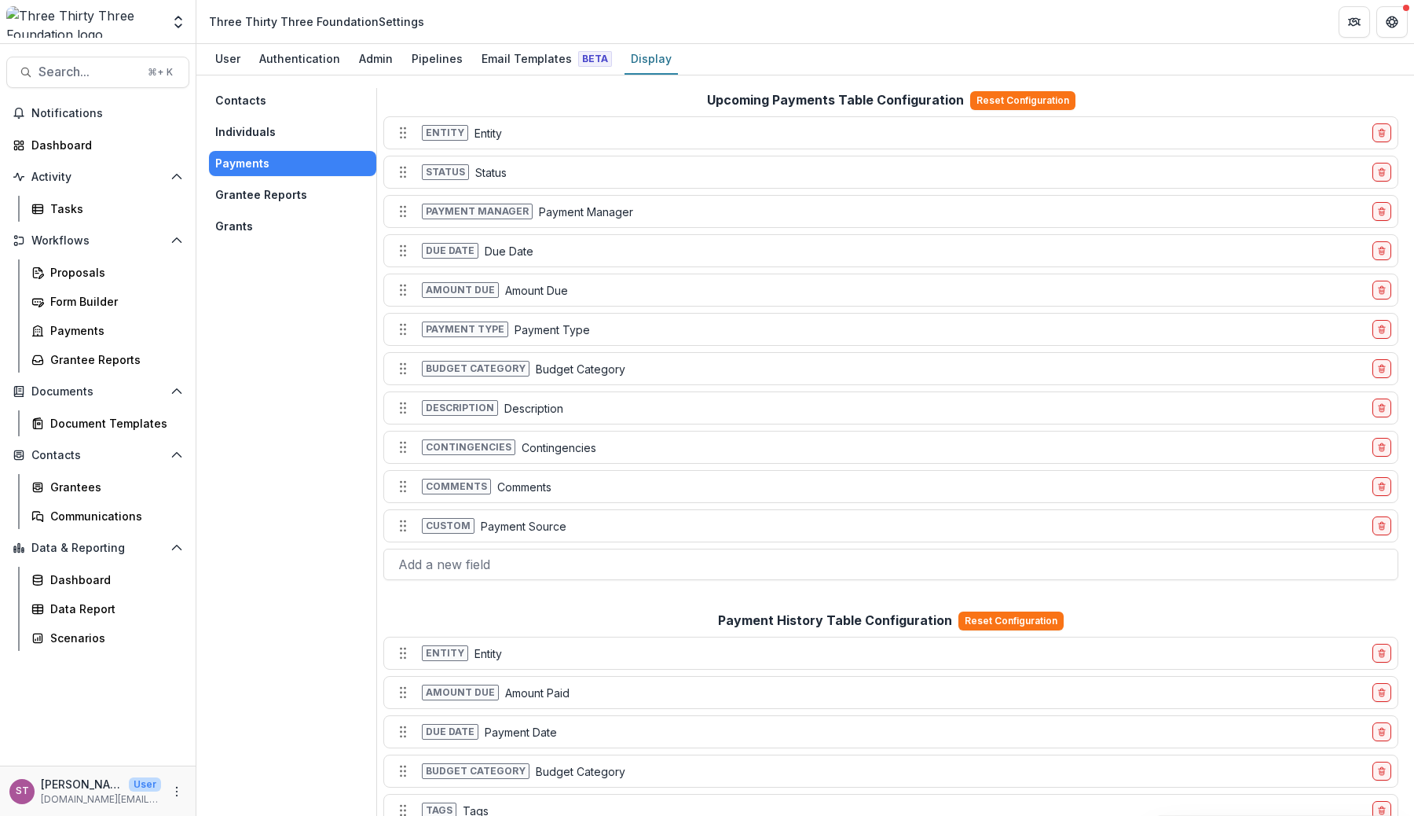
scroll to position [300, 0]
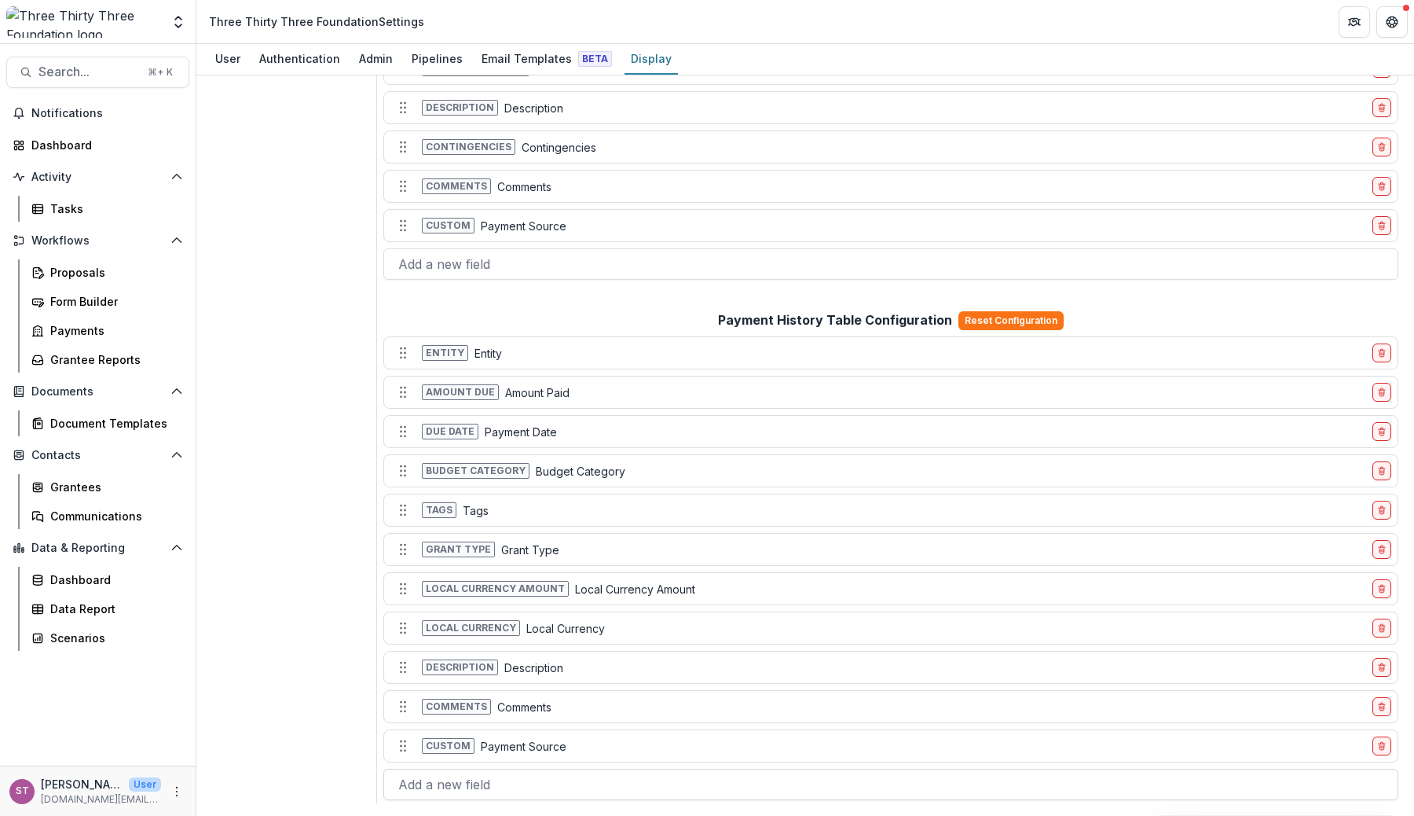
click at [492, 790] on div at bounding box center [890, 784] width 985 height 22
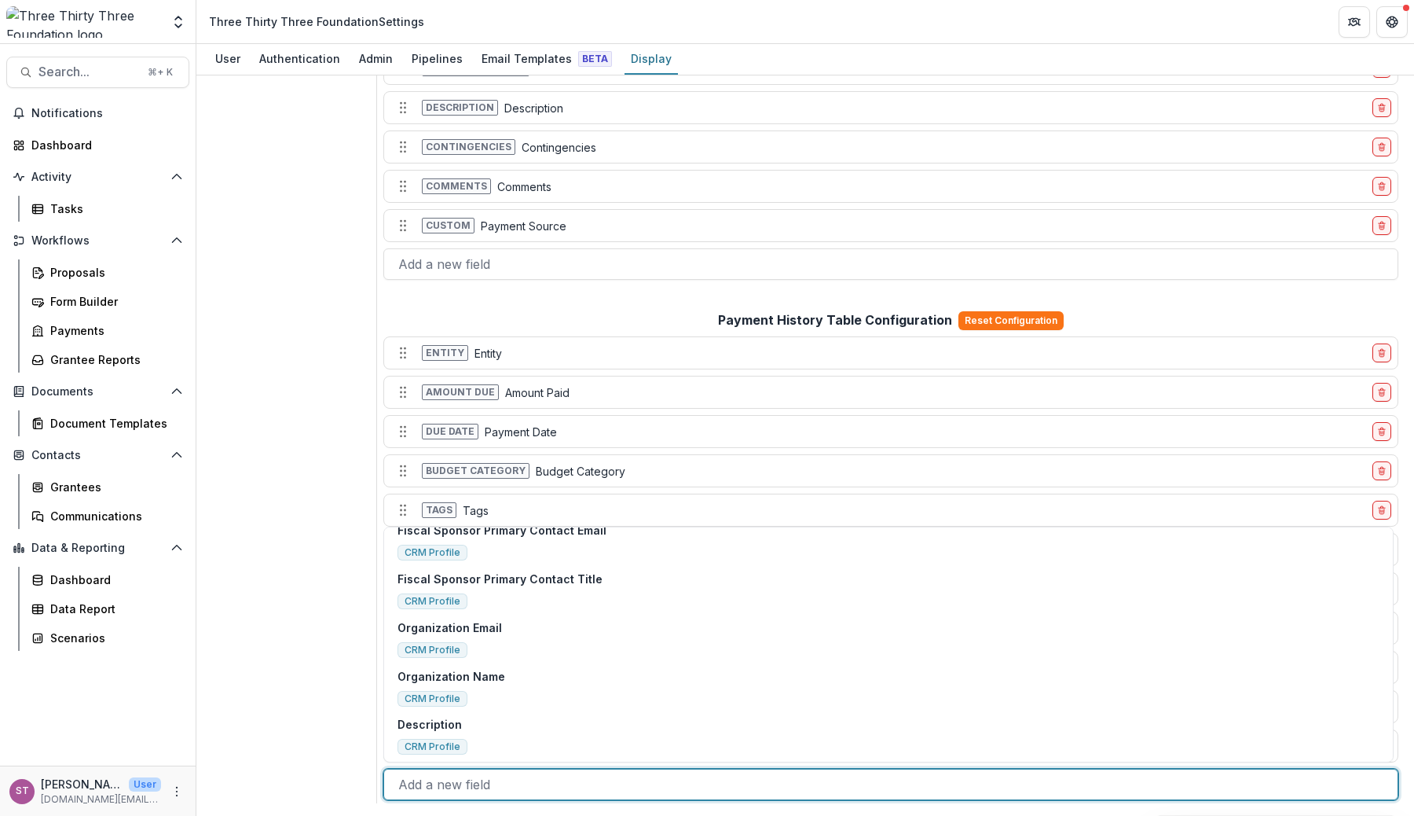
scroll to position [1171, 0]
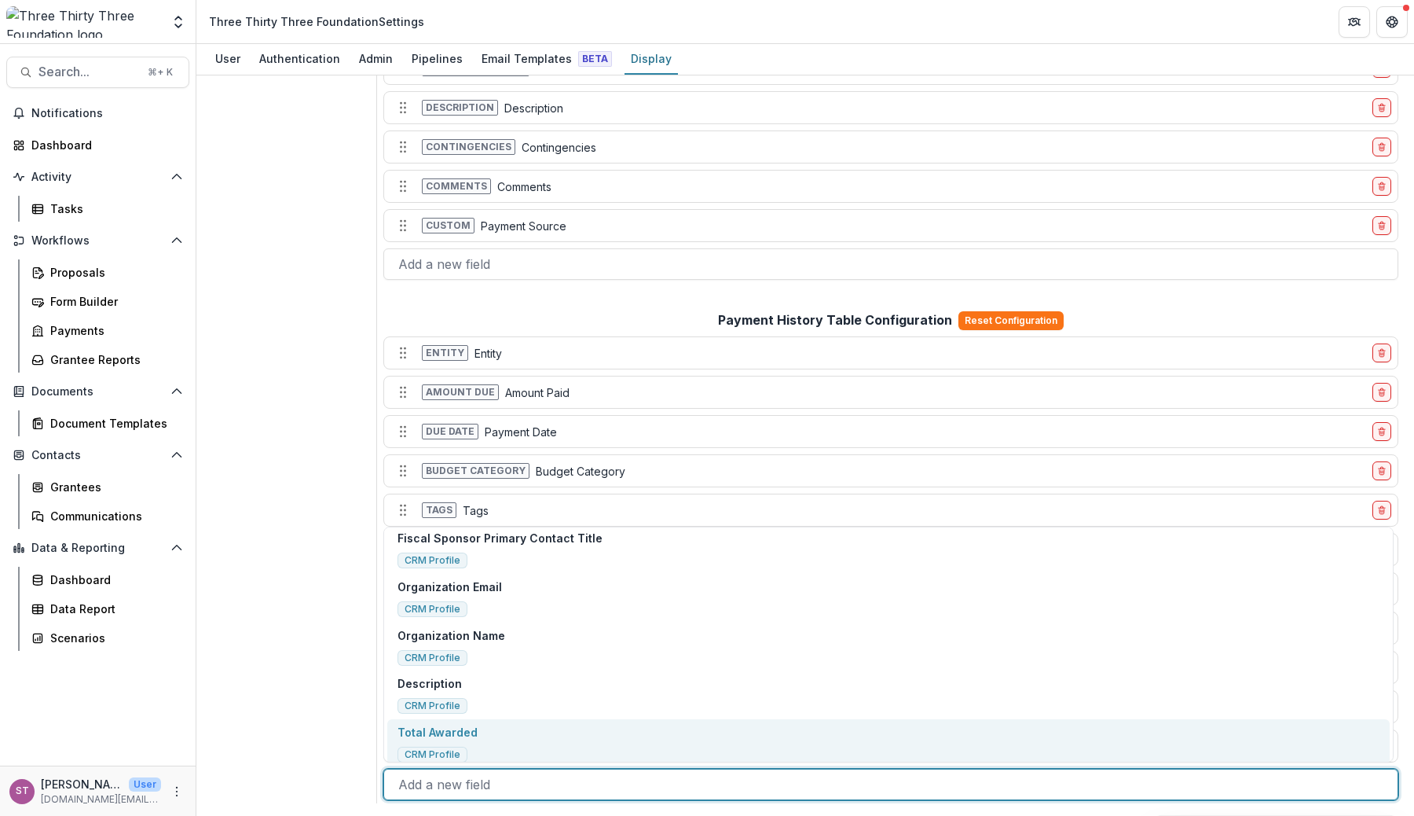
click at [307, 633] on div "Contacts Individuals Payments Grantee Reports Grants" at bounding box center [293, 295] width 168 height 1015
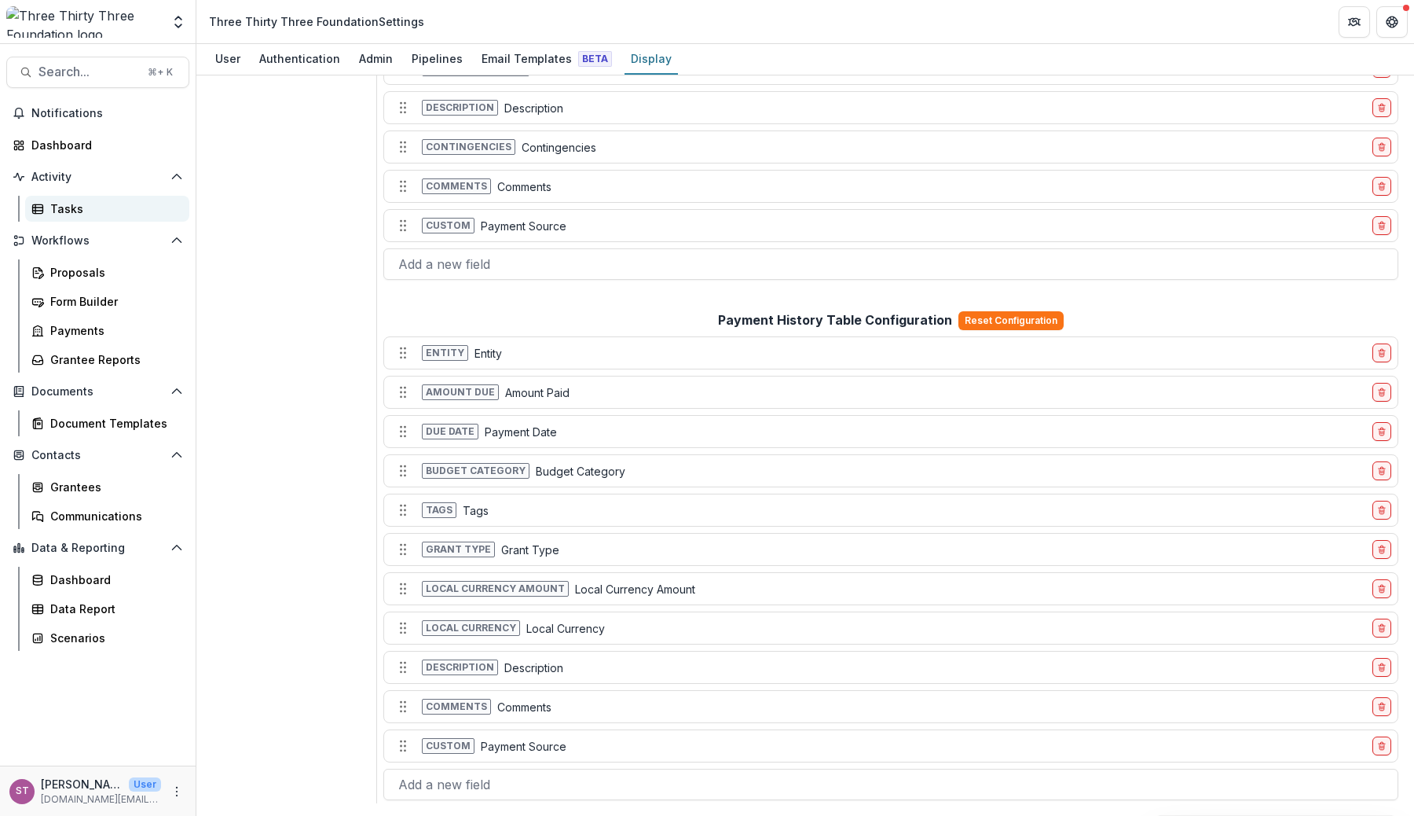
click at [74, 199] on link "Tasks" at bounding box center [107, 209] width 164 height 26
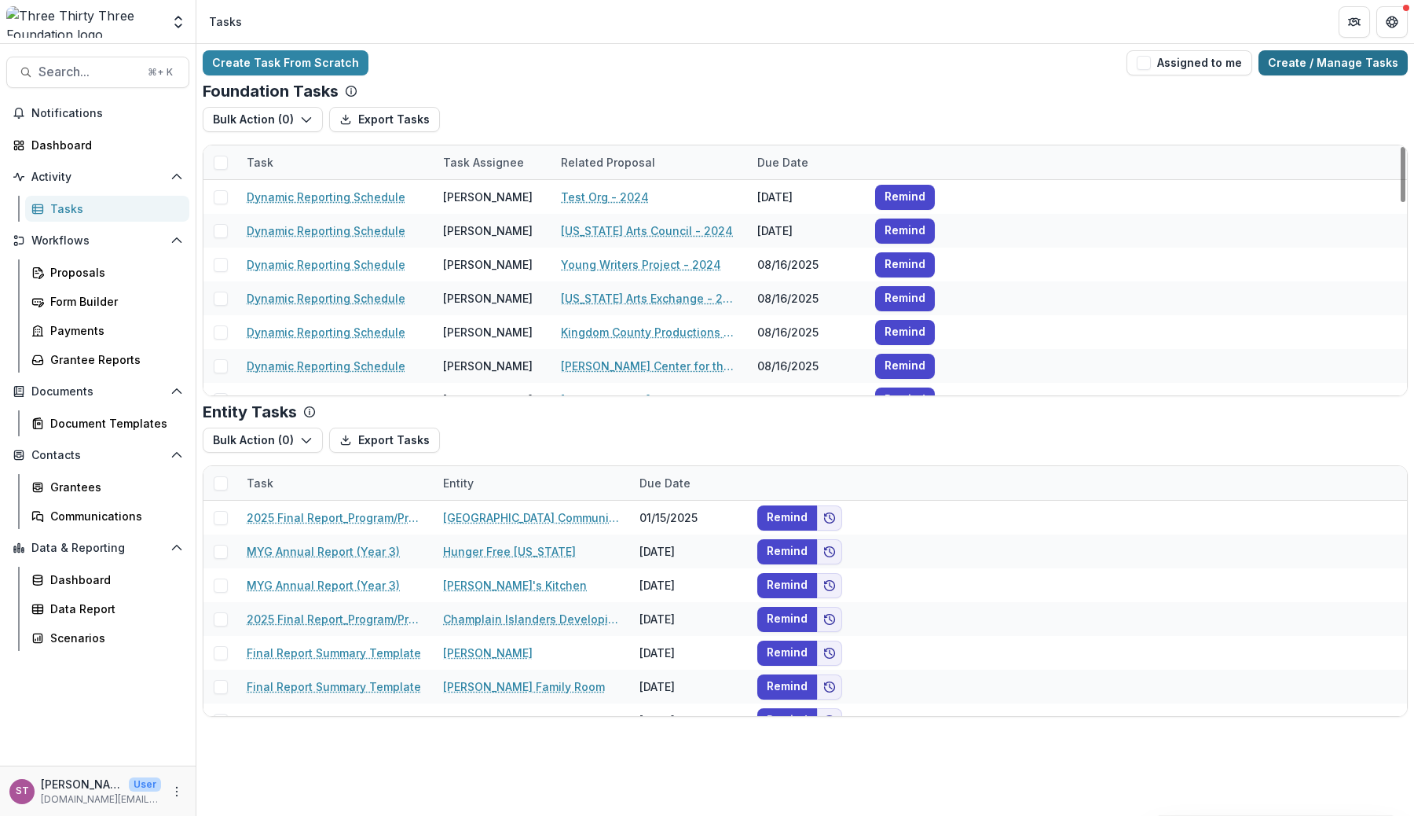
click at [1307, 66] on link "Create / Manage Tasks" at bounding box center [1333, 62] width 149 height 25
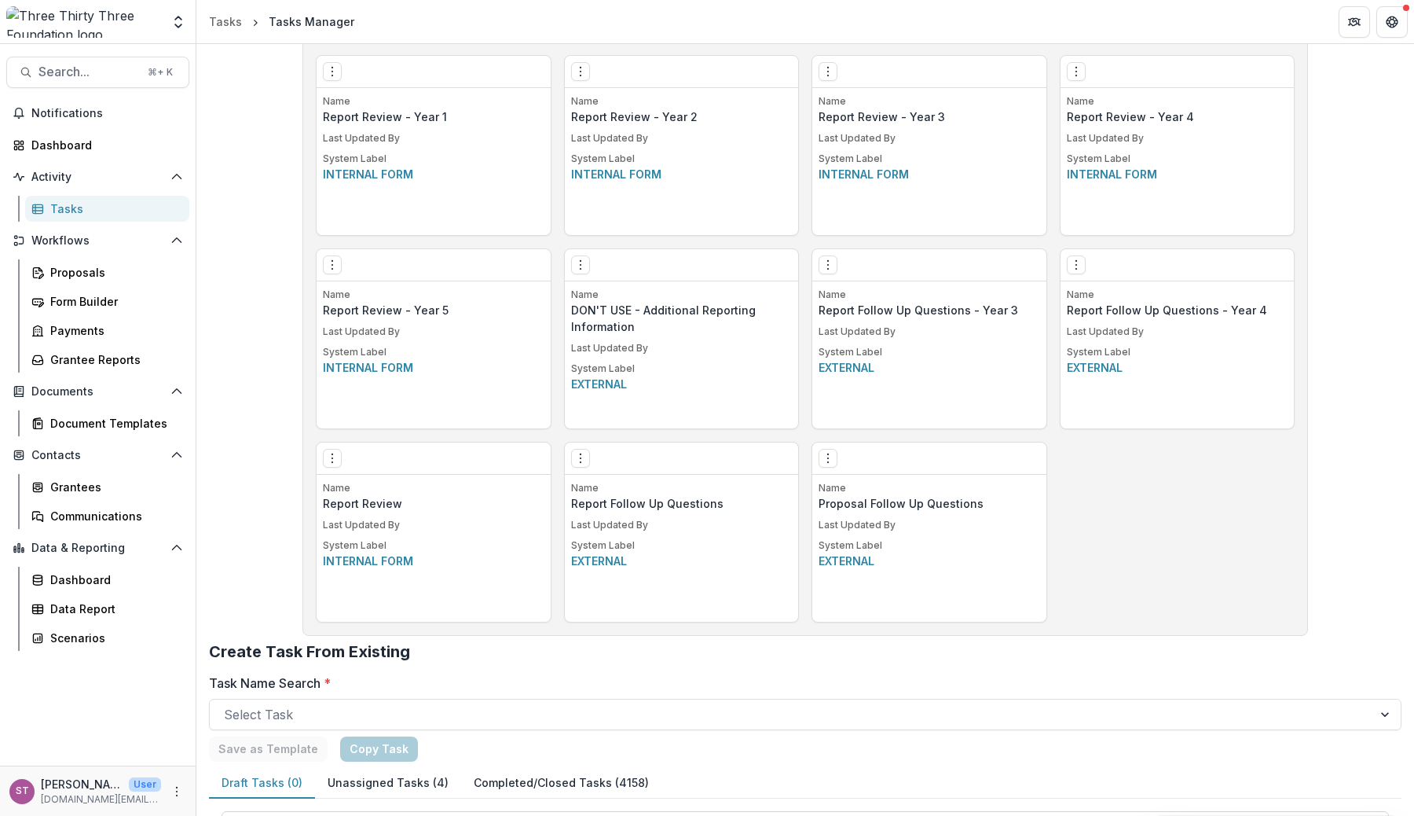
scroll to position [1472, 0]
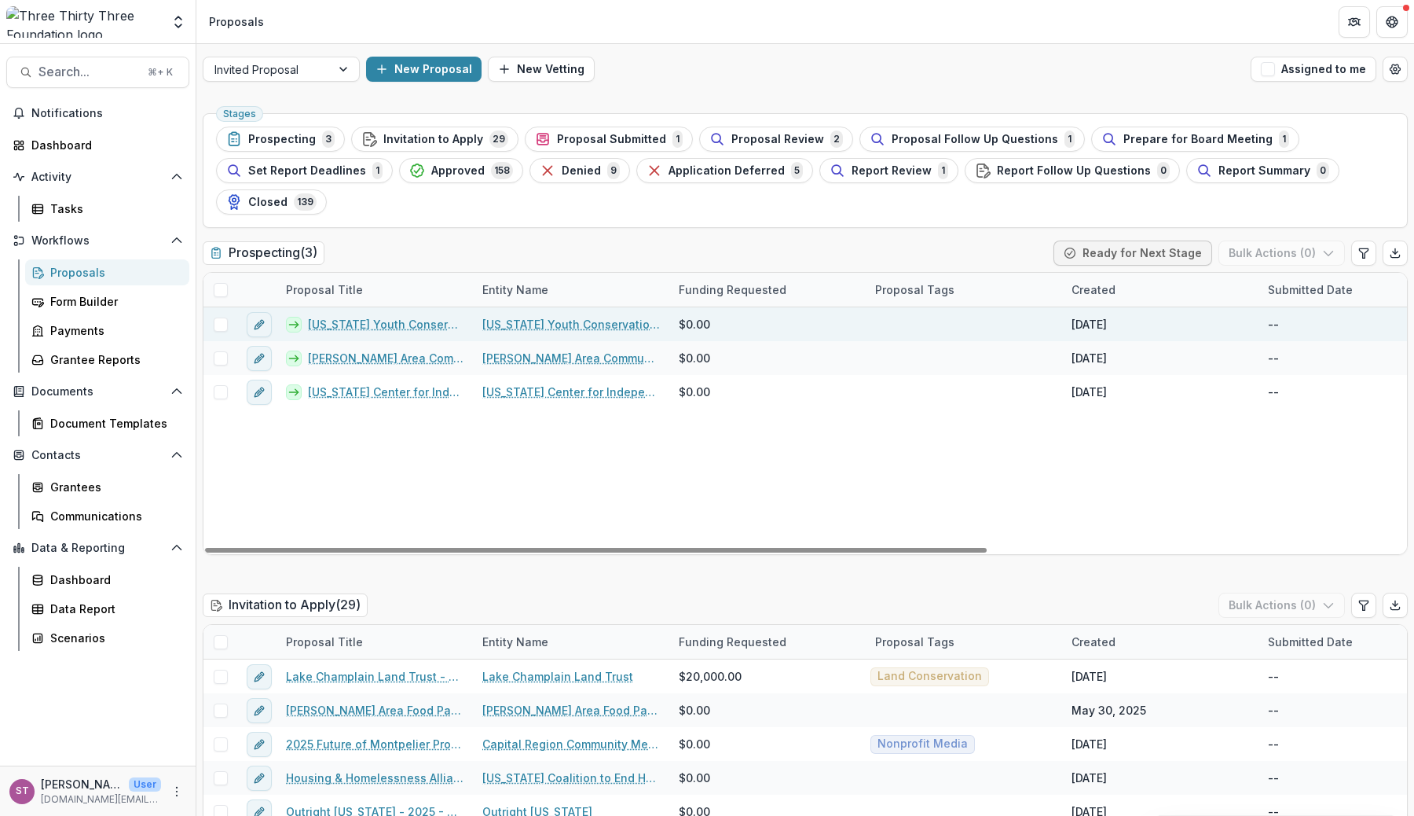
click at [700, 325] on span "$0.00" at bounding box center [694, 324] width 31 height 17
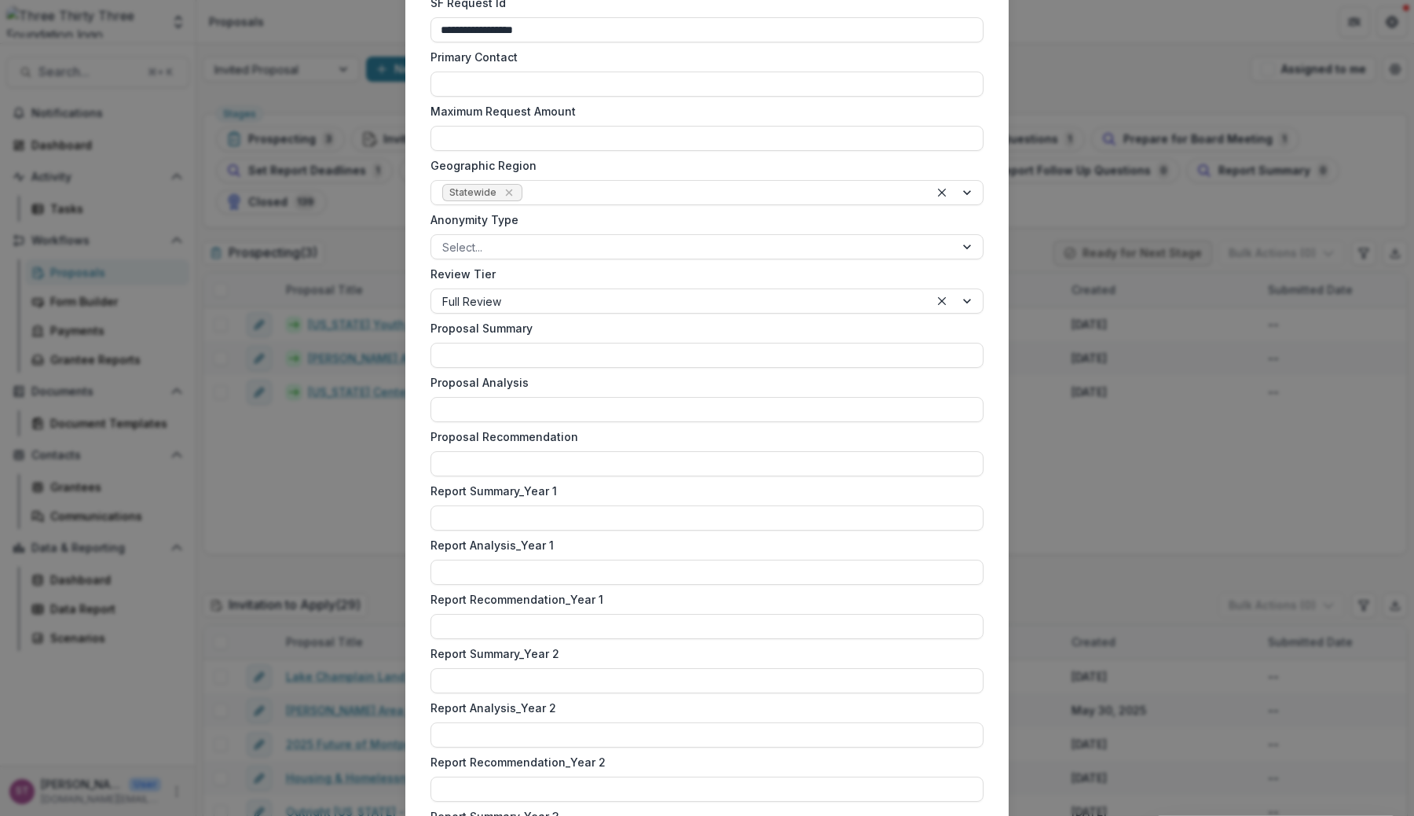
scroll to position [1091, 0]
